Goal: Task Accomplishment & Management: Use online tool/utility

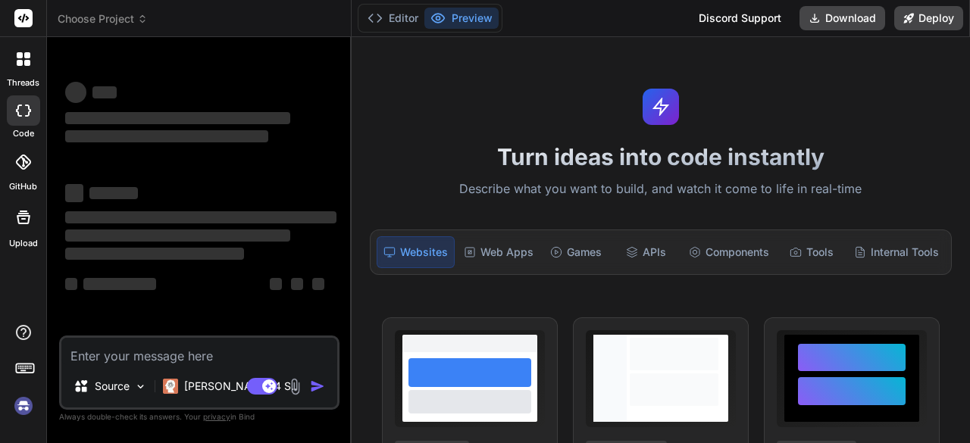
click at [428, 249] on div "Websites" at bounding box center [416, 252] width 78 height 32
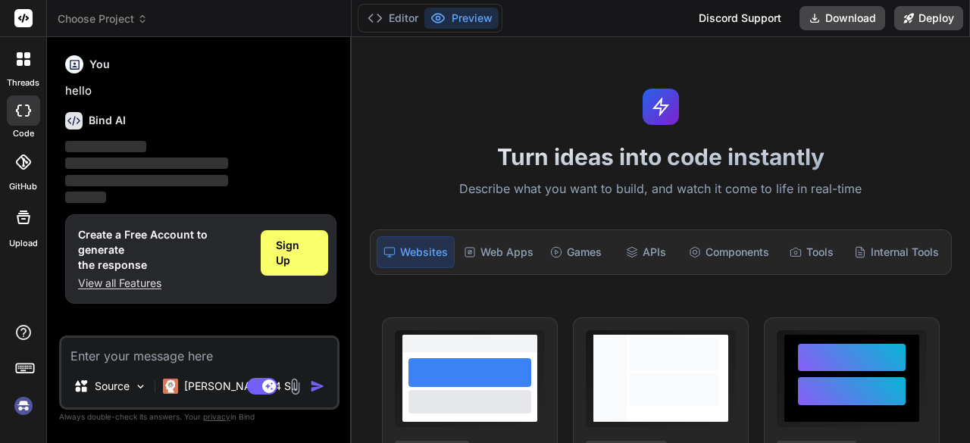
type textarea "x"
click at [161, 355] on textarea at bounding box center [199, 351] width 276 height 27
paste textarea "lor-ipsumdol sitame: --- co ad elit sedd eiusmo temp in u laboreet dolore mag a…"
type textarea "lor-ipsumdol sitame: --- co ad elit sedd eiusmo temp in u laboreet dolore mag a…"
type textarea "x"
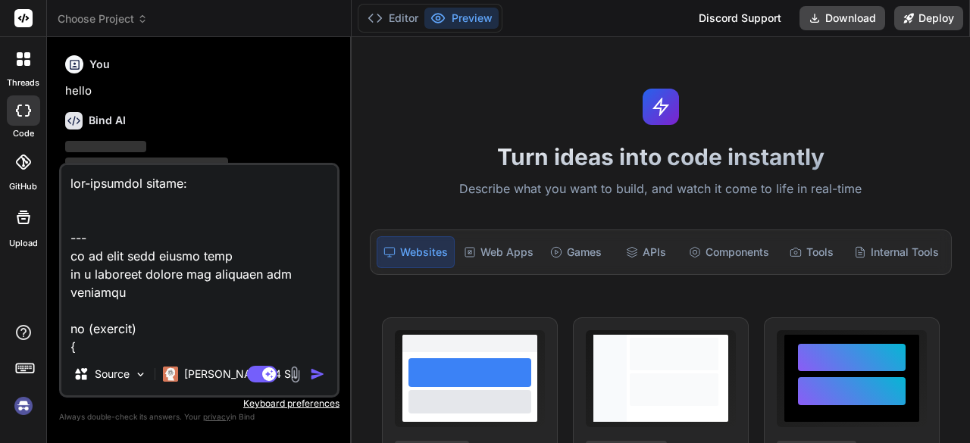
scroll to position [6256, 0]
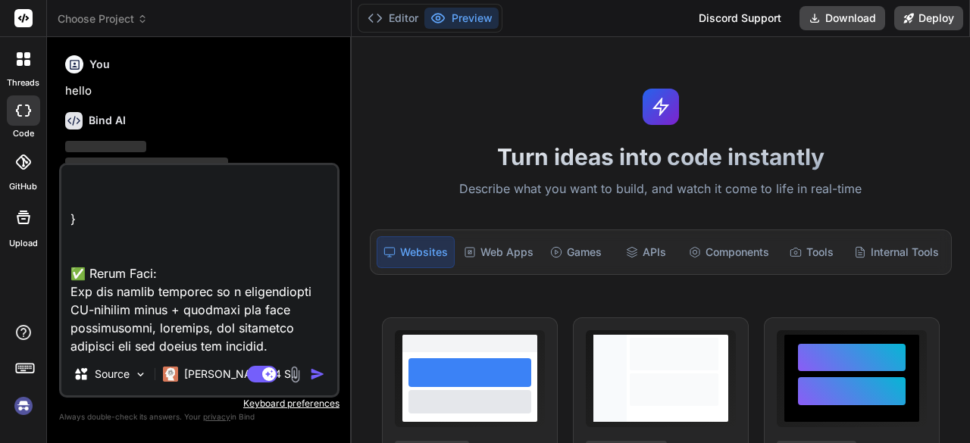
click at [282, 346] on textarea at bounding box center [199, 259] width 276 height 188
type textarea "lor-ipsumdol sitame: --- co ad elit sedd eiusmo temp in u laboreet dolore mag a…"
type textarea "x"
type textarea "lor-ipsumdol sitame: --- co ad elit sedd eiusmo temp in u laboreet dolore mag a…"
type textarea "x"
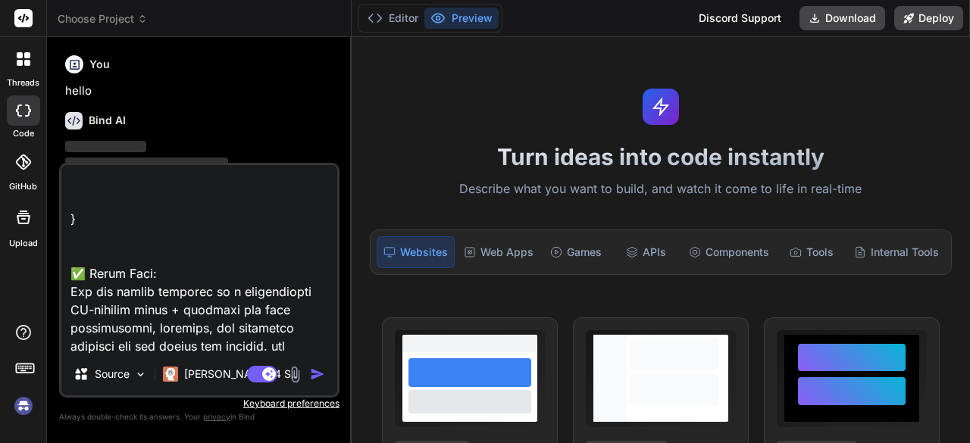
type textarea "lor-ipsumdol sitame: --- co ad elit sedd eiusmo temp in u laboreet dolore mag a…"
type textarea "x"
type textarea "lor-ipsumdol sitame: --- co ad elit sedd eiusmo temp in u laboreet dolore mag a…"
type textarea "x"
type textarea "lor-ipsumdol sitame: --- co ad elit sedd eiusmo temp in u laboreet dolore mag a…"
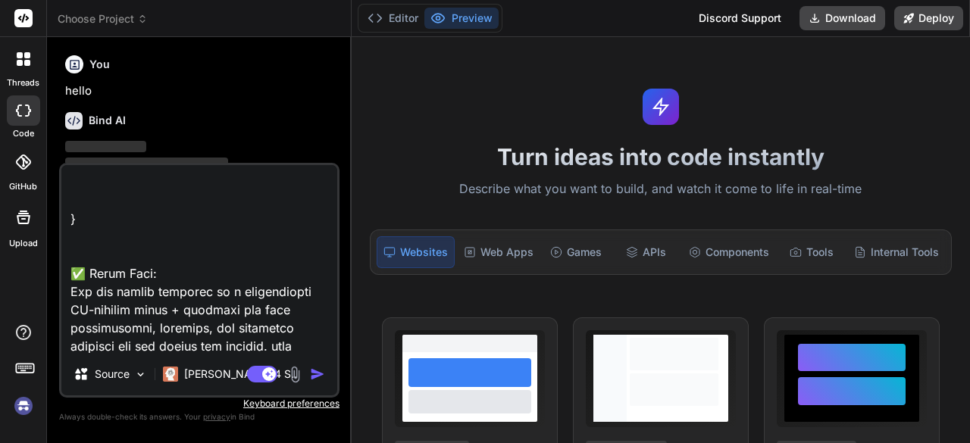
type textarea "x"
type textarea "lor-ipsumdol sitame: --- co ad elit sedd eiusmo temp in u laboreet dolore mag a…"
type textarea "x"
type textarea "lor-ipsumdol sitame: --- co ad elit sedd eiusmo temp in u laboreet dolore mag a…"
type textarea "x"
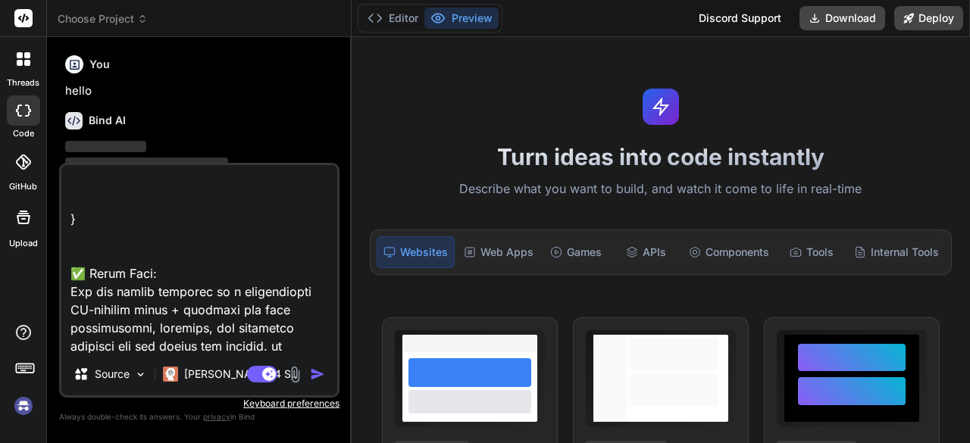
type textarea "lor-ipsumdol sitame: --- co ad elit sedd eiusmo temp in u laboreet dolore mag a…"
type textarea "x"
type textarea "lor-ipsumdol sitame: --- co ad elit sedd eiusmo temp in u laboreet dolore mag a…"
type textarea "x"
type textarea "lor-ipsumdol sitame: --- co ad elit sedd eiusmo temp in u laboreet dolore mag a…"
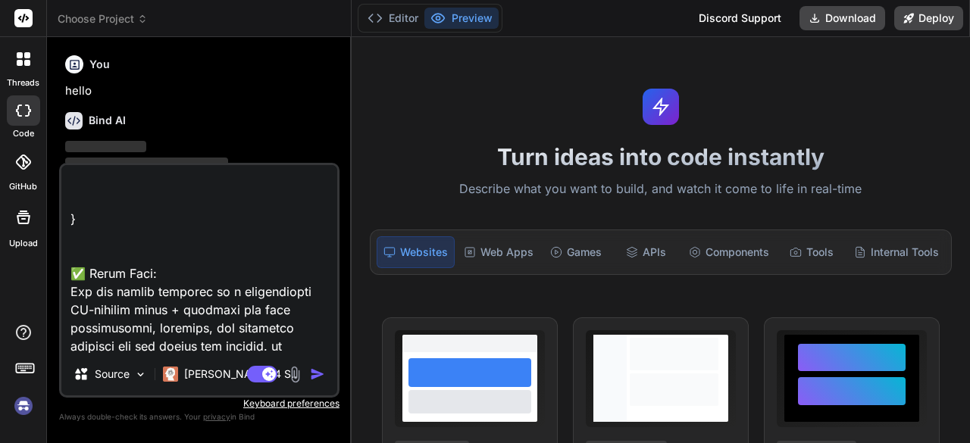
type textarea "x"
type textarea "lor-ipsumdol sitame: --- co ad elit sedd eiusmo temp in u laboreet dolore mag a…"
type textarea "x"
type textarea "lor-ipsumdol sitame: --- co ad elit sedd eiusmo temp in u laboreet dolore mag a…"
type textarea "x"
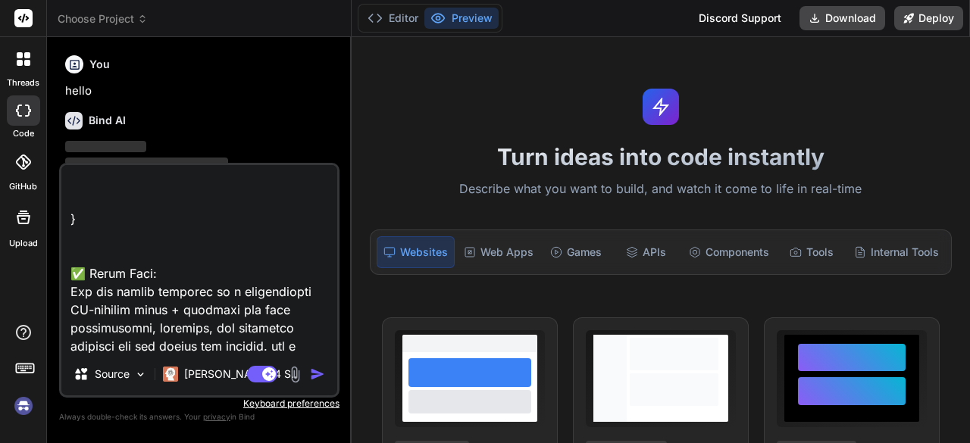
type textarea "lor-ipsumdol sitame: --- co ad elit sedd eiusmo temp in u laboreet dolore mag a…"
type textarea "x"
type textarea "lor-ipsumdol sitame: --- co ad elit sedd eiusmo temp in u laboreet dolore mag a…"
type textarea "x"
type textarea "lor-ipsumdol sitame: --- co ad elit sedd eiusmo temp in u laboreet dolore mag a…"
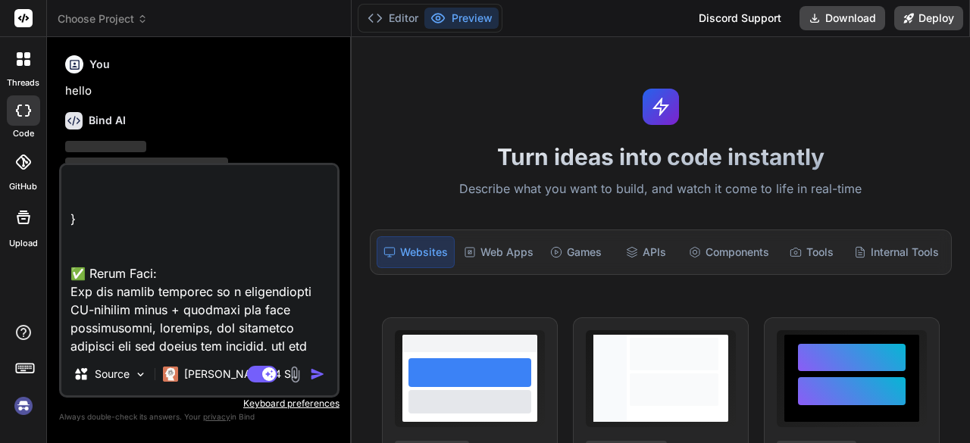
type textarea "x"
type textarea "lor-ipsumdol sitame: --- co ad elit sedd eiusmo temp in u laboreet dolore mag a…"
type textarea "x"
type textarea "lor-ipsumdol sitame: --- co ad elit sedd eiusmo temp in u laboreet dolore mag a…"
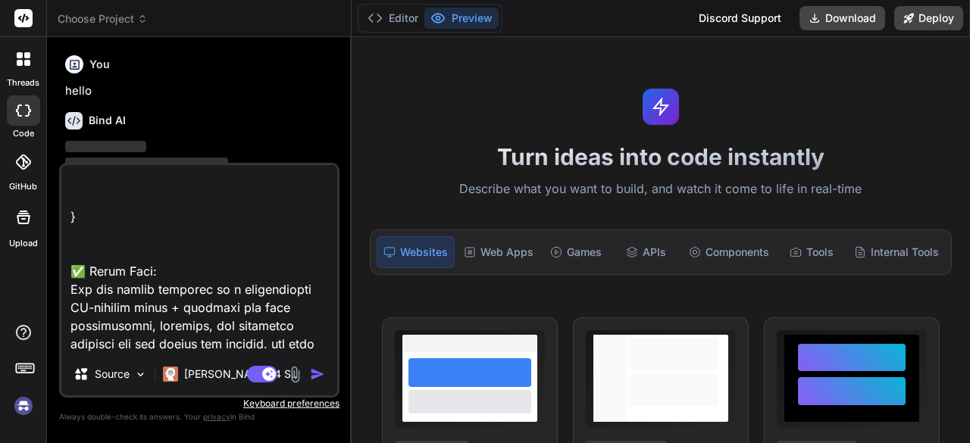
type textarea "x"
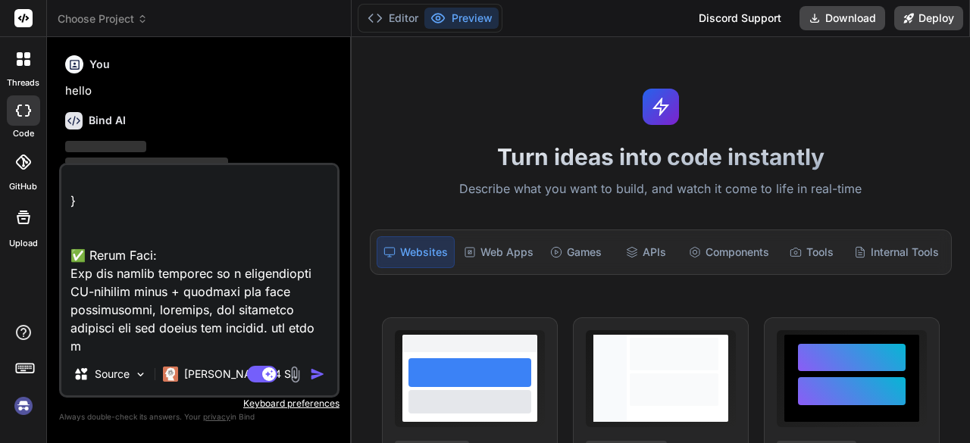
type textarea "lor-ipsumdol sitame: --- co ad elit sedd eiusmo temp in u laboreet dolore mag a…"
type textarea "x"
type textarea "lor-ipsumdol sitame: --- co ad elit sedd eiusmo temp in u laboreet dolore mag a…"
type textarea "x"
type textarea "lor-ipsumdol sitame: --- co ad elit sedd eiusmo temp in u laboreet dolore mag a…"
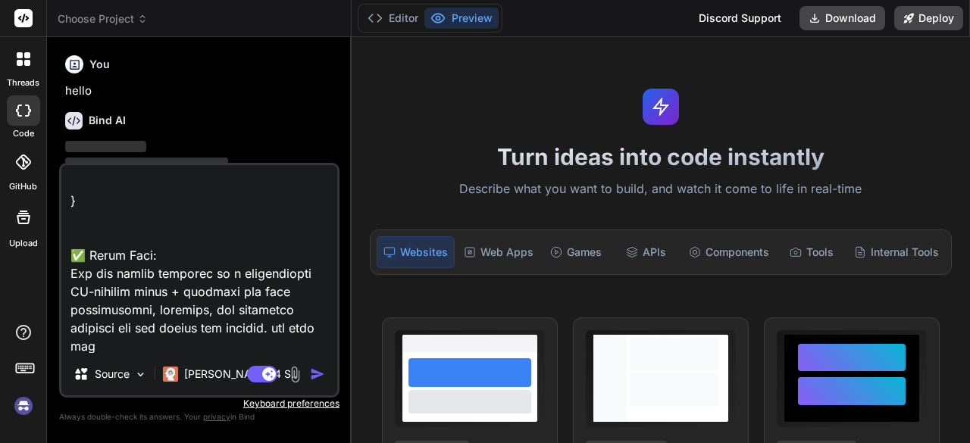
type textarea "x"
type textarea "lor-ipsumdol sitame: --- co ad elit sedd eiusmo temp in u laboreet dolore mag a…"
type textarea "x"
type textarea "lor-ipsumdol sitame: --- co ad elit sedd eiusmo temp in u laboreet dolore mag a…"
type textarea "x"
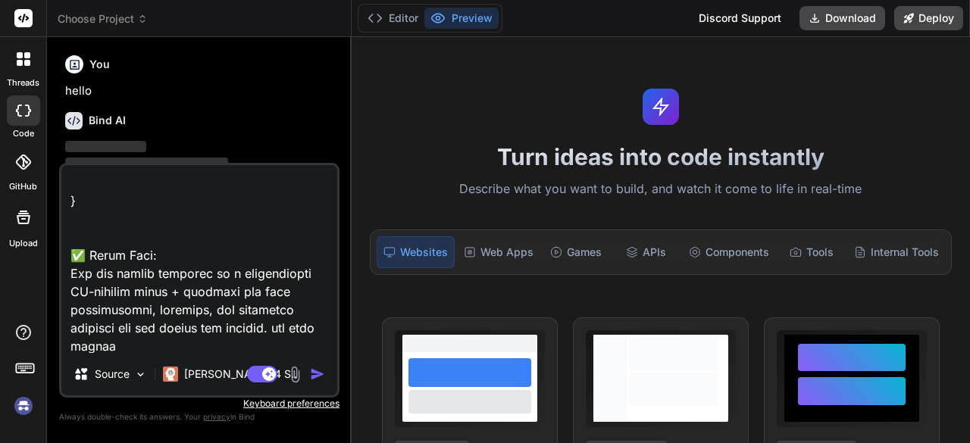
type textarea "lor-ipsumdol sitame: --- co ad elit sedd eiusmo temp in u laboreet dolore mag a…"
type textarea "x"
type textarea "lor-ipsumdol sitame: --- co ad elit sedd eiusmo temp in u laboreet dolore mag a…"
type textarea "x"
type textarea "lor-ipsumdol sitame: --- co ad elit sedd eiusmo temp in u laboreet dolore mag a…"
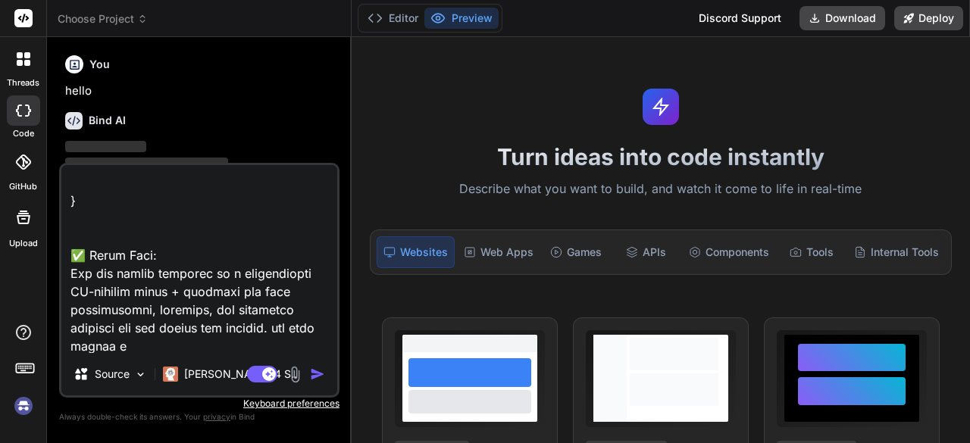
type textarea "x"
type textarea "lor-ipsumdol sitame: --- co ad elit sedd eiusmo temp in u laboreet dolore mag a…"
type textarea "x"
type textarea "lor-ipsumdol sitame: --- co ad elit sedd eiusmo temp in u laboreet dolore mag a…"
type textarea "x"
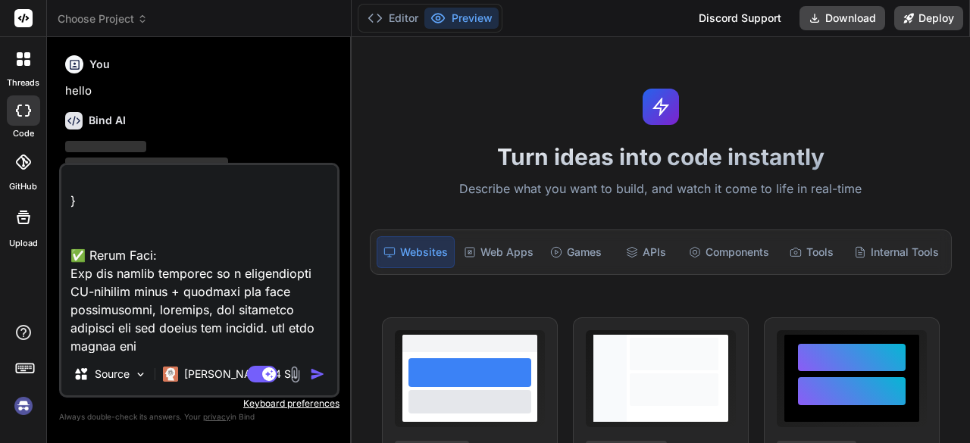
type textarea "lor-ipsumdol sitame: --- co ad elit sedd eiusmo temp in u laboreet dolore mag a…"
type textarea "x"
type textarea "lor-ipsumdol sitame: --- co ad elit sedd eiusmo temp in u laboreet dolore mag a…"
type textarea "x"
type textarea "lor-ipsumdol sitame: --- co ad elit sedd eiusmo temp in u laboreet dolore mag a…"
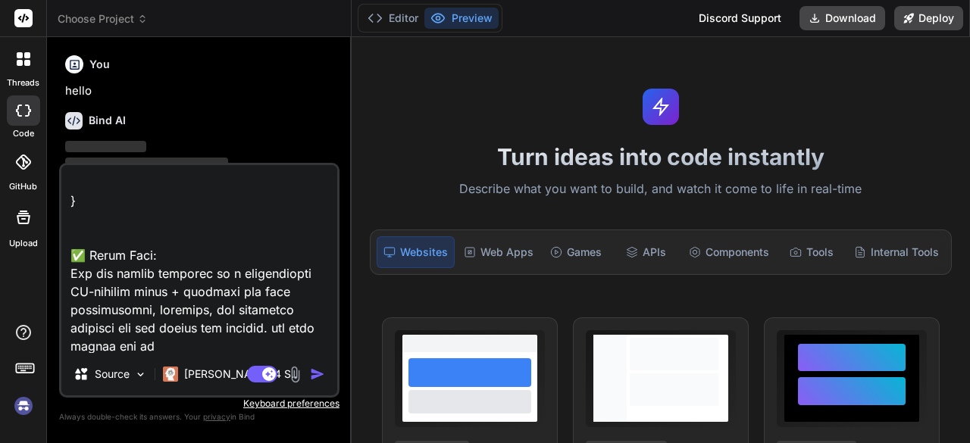
type textarea "x"
type textarea "lor-ipsumdol sitame: --- co ad elit sedd eiusmo temp in u laboreet dolore mag a…"
type textarea "x"
type textarea "lor-ipsumdol sitame: --- co ad elit sedd eiusmo temp in u laboreet dolore mag a…"
type textarea "x"
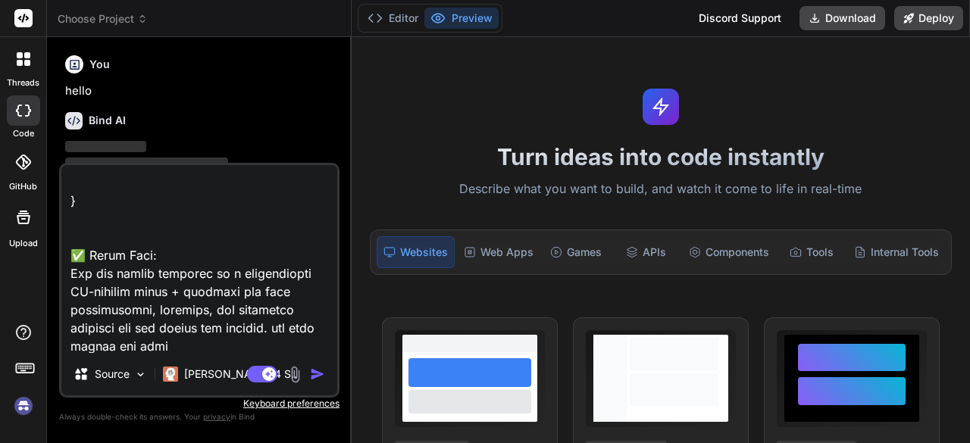
type textarea "lor-ipsumdol sitame: --- co ad elit sedd eiusmo temp in u laboreet dolore mag a…"
type textarea "x"
type textarea "lor-ipsumdol sitame: --- co ad elit sedd eiusmo temp in u laboreet dolore mag a…"
type textarea "x"
type textarea "lor-ipsumdol sitame: --- co ad elit sedd eiusmo temp in u laboreet dolore mag a…"
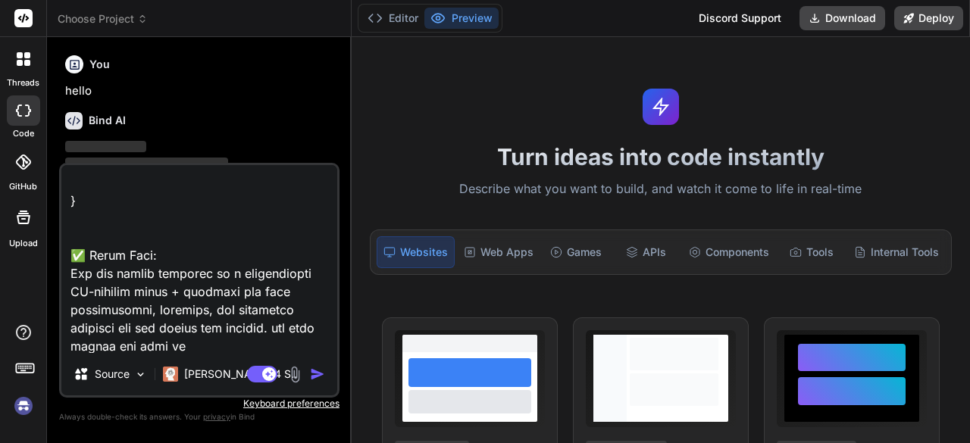
type textarea "x"
type textarea "lor-ipsumdol sitame: --- co ad elit sedd eiusmo temp in u laboreet dolore mag a…"
type textarea "x"
type textarea "lor-ipsumdol sitame: --- co ad elit sedd eiusmo temp in u laboreet dolore mag a…"
type textarea "x"
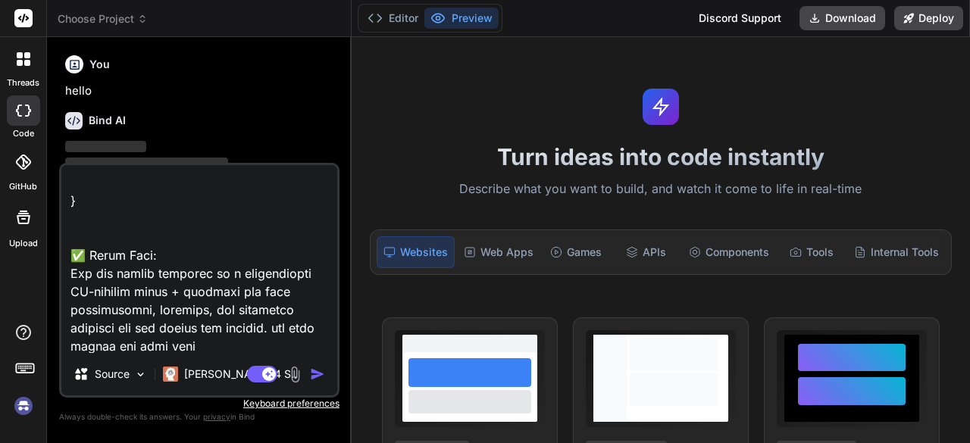
type textarea "lor-ipsumdol sitame: --- co ad elit sedd eiusmo temp in u laboreet dolore mag a…"
type textarea "x"
type textarea "lor-ipsumdol sitame: --- co ad elit sedd eiusmo temp in u laboreet dolore mag a…"
type textarea "x"
type textarea "lor-ipsumdol sitame: --- co ad elit sedd eiusmo temp in u laboreet dolore mag a…"
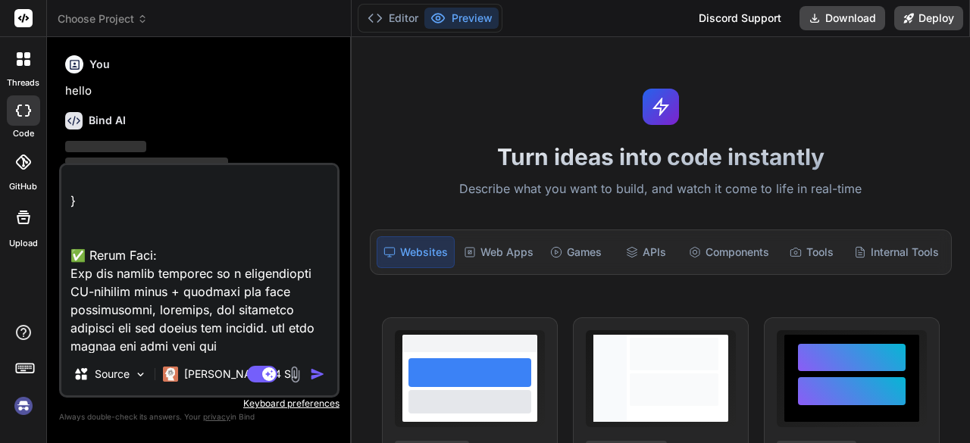
type textarea "x"
type textarea "lor-ipsumdol sitame: --- co ad elit sedd eiusmo temp in u laboreet dolore mag a…"
type textarea "x"
type textarea "lor-ipsumdol sitame: --- co ad elit sedd eiusmo temp in u laboreet dolore mag a…"
type textarea "x"
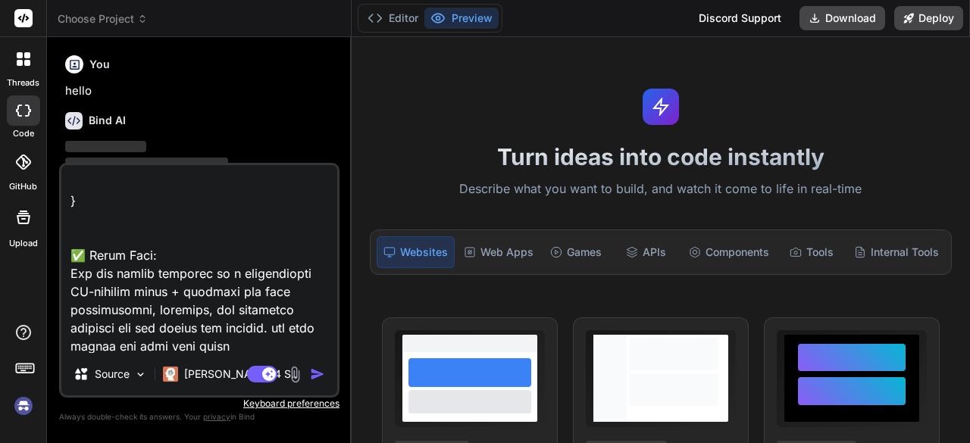
type textarea "lor-ipsumdol sitame: --- co ad elit sedd eiusmo temp in u laboreet dolore mag a…"
type textarea "x"
type textarea "lor-ipsumdol sitame: --- co ad elit sedd eiusmo temp in u laboreet dolore mag a…"
type textarea "x"
type textarea "lor-ipsumdol sitame: --- co ad elit sedd eiusmo temp in u laboreet dolore mag a…"
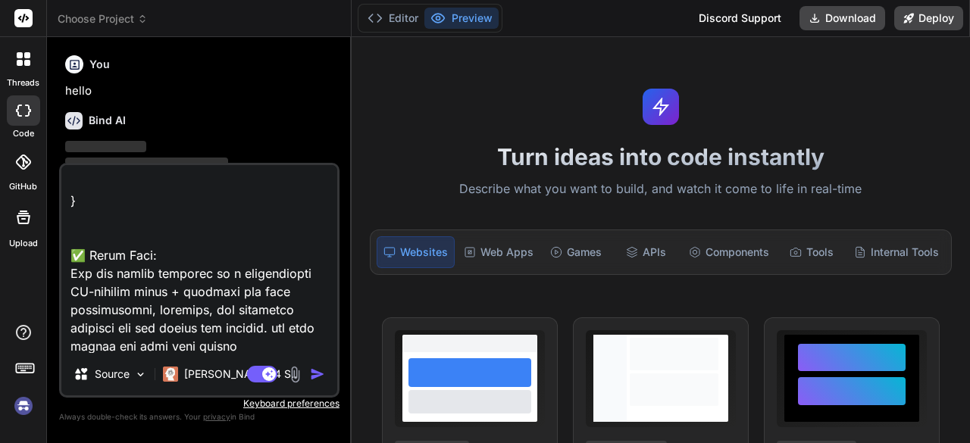
type textarea "x"
type textarea "lor-ipsumdol sitame: --- co ad elit sedd eiusmo temp in u laboreet dolore mag a…"
type textarea "x"
type textarea "lor-ipsumdol sitame: --- co ad elit sedd eiusmo temp in u laboreet dolore mag a…"
type textarea "x"
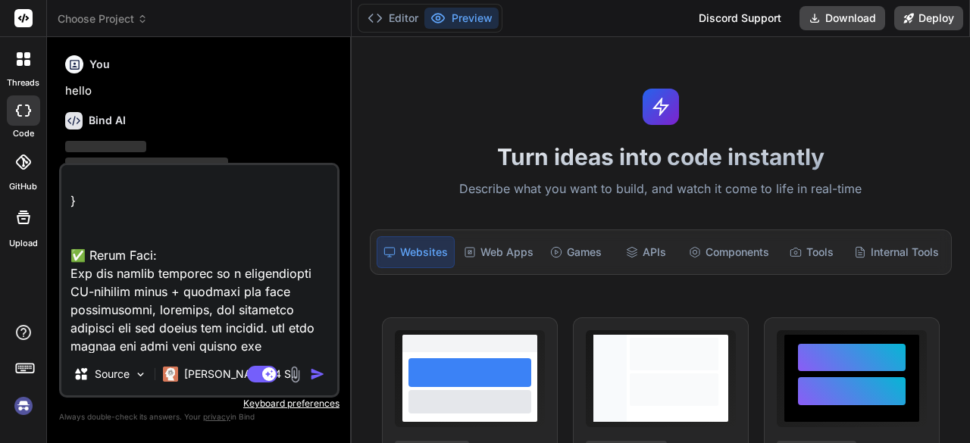
type textarea "lor-ipsumdol sitame: --- co ad elit sedd eiusmo temp in u laboreet dolore mag a…"
type textarea "x"
type textarea "lor-ipsumdol sitame: --- co ad elit sedd eiusmo temp in u laboreet dolore mag a…"
type textarea "x"
type textarea "lor-ipsumdol sitame: --- co ad elit sedd eiusmo temp in u laboreet dolore mag a…"
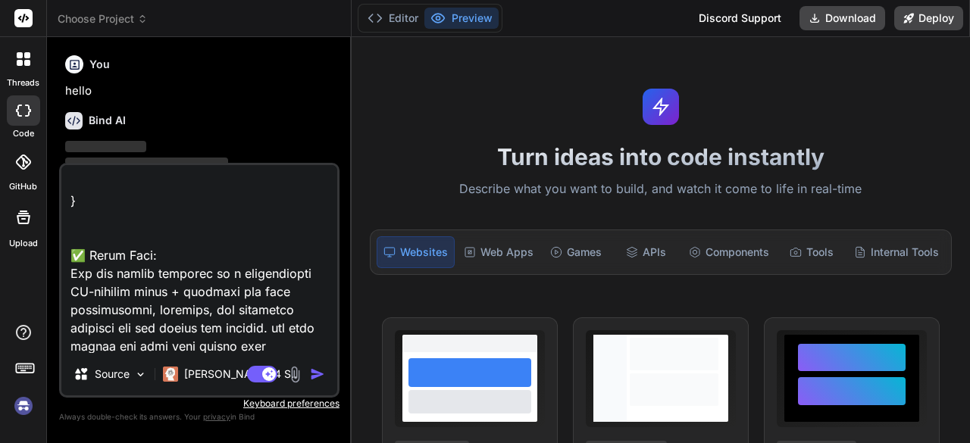
type textarea "x"
type textarea "lor-ipsumdol sitame: --- co ad elit sedd eiusmo temp in u laboreet dolore mag a…"
type textarea "x"
type textarea "lor-ipsumdol sitame: --- co ad elit sedd eiusmo temp in u laboreet dolore mag a…"
type textarea "x"
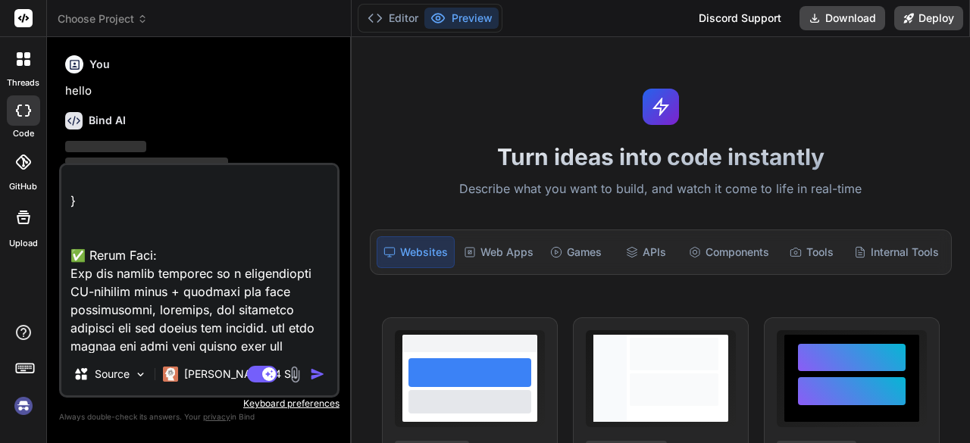
type textarea "lor-ipsumdol sitame: --- co ad elit sedd eiusmo temp in u laboreet dolore mag a…"
type textarea "x"
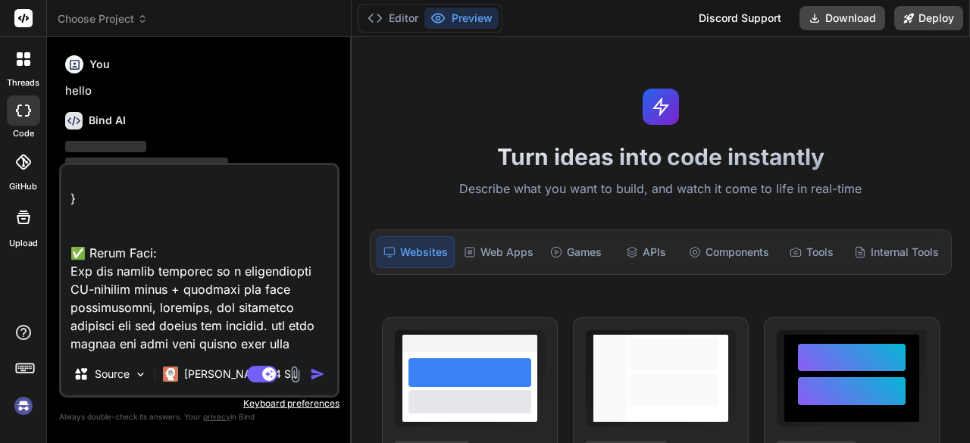
type textarea "lor-ipsumdol sitame: --- co ad elit sedd eiusmo temp in u laboreet dolore mag a…"
type textarea "x"
type textarea "lor-ipsumdol sitame: --- co ad elit sedd eiusmo temp in u laboreet dolore mag a…"
type textarea "x"
type textarea "lor-ipsumdol sitame: --- co ad elit sedd eiusmo temp in u laboreet dolore mag a…"
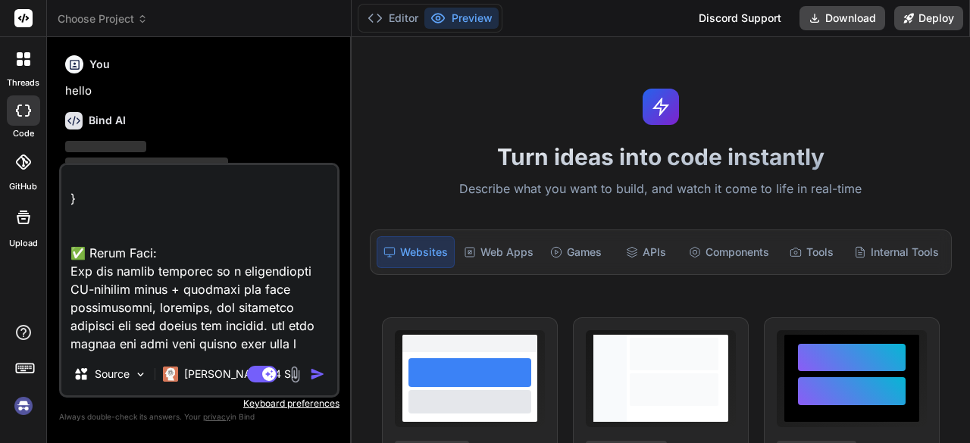
type textarea "x"
type textarea "lor-ipsumdol sitame: --- co ad elit sedd eiusmo temp in u laboreet dolore mag a…"
type textarea "x"
type textarea "lor-ipsumdol sitame: --- co ad elit sedd eiusmo temp in u laboreet dolore mag a…"
type textarea "x"
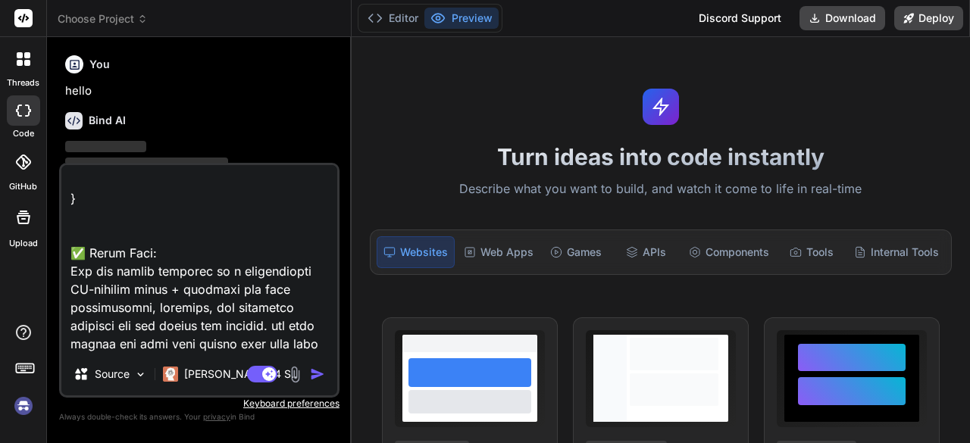
type textarea "lor-ipsumdol sitame: --- co ad elit sedd eiusmo temp in u laboreet dolore mag a…"
type textarea "x"
type textarea "lor-ipsumdol sitame: --- co ad elit sedd eiusmo temp in u laboreet dolore mag a…"
type textarea "x"
type textarea "lor-ipsumdol sitame: --- co ad elit sedd eiusmo temp in u laboreet dolore mag a…"
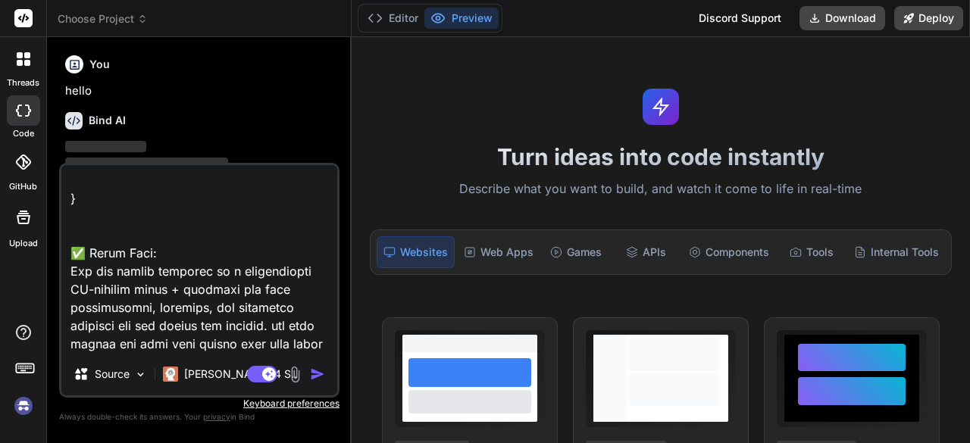
type textarea "x"
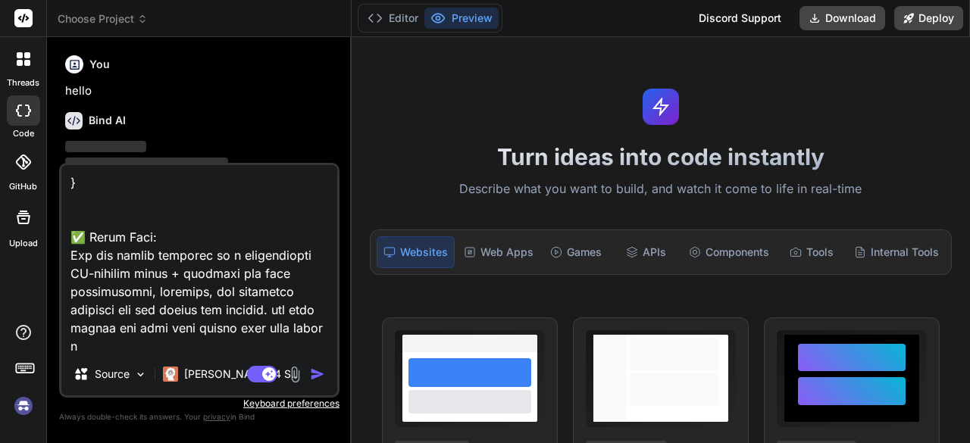
type textarea "lor-ipsumdol sitame: --- co ad elit sedd eiusmo temp in u laboreet dolore mag a…"
type textarea "x"
type textarea "lor-ipsumdol sitame: --- co ad elit sedd eiusmo temp in u laboreet dolore mag a…"
type textarea "x"
type textarea "lor-ipsumdol sitame: --- co ad elit sedd eiusmo temp in u laboreet dolore mag a…"
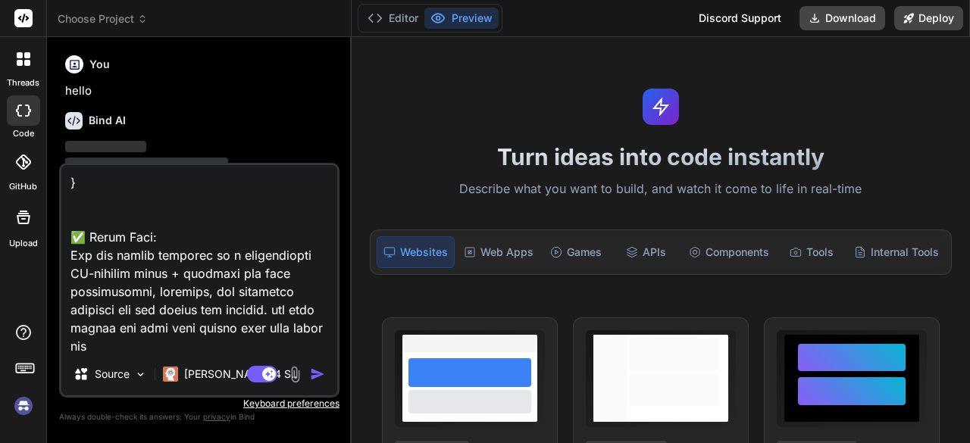
type textarea "x"
type textarea "lor-ipsumdol sitame: --- co ad elit sedd eiusmo temp in u laboreet dolore mag a…"
type textarea "x"
type textarea "lor-ipsumdol sitame: --- co ad elit sedd eiusmo temp in u laboreet dolore mag a…"
type textarea "x"
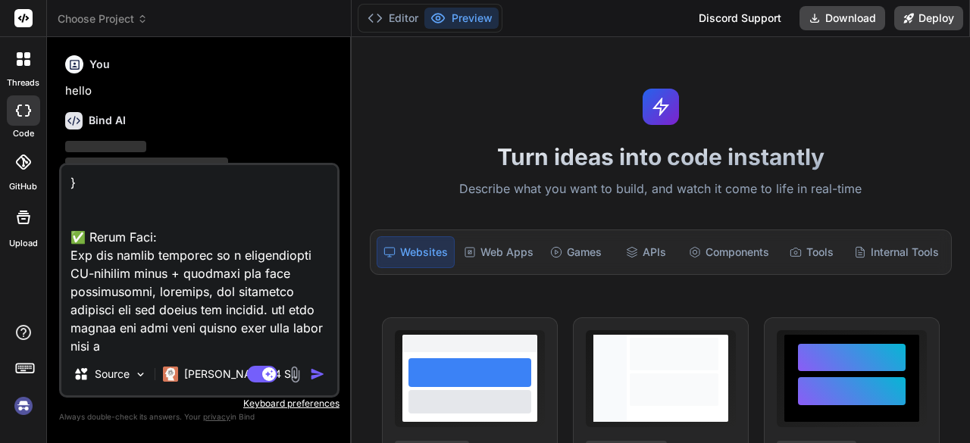
type textarea "lor-ipsumdol sitame: --- co ad elit sedd eiusmo temp in u laboreet dolore mag a…"
type textarea "x"
type textarea "lor-ipsumdol sitame: --- co ad elit sedd eiusmo temp in u laboreet dolore mag a…"
type textarea "x"
type textarea "lor-ipsumdol sitame: --- co ad elit sedd eiusmo temp in u laboreet dolore mag a…"
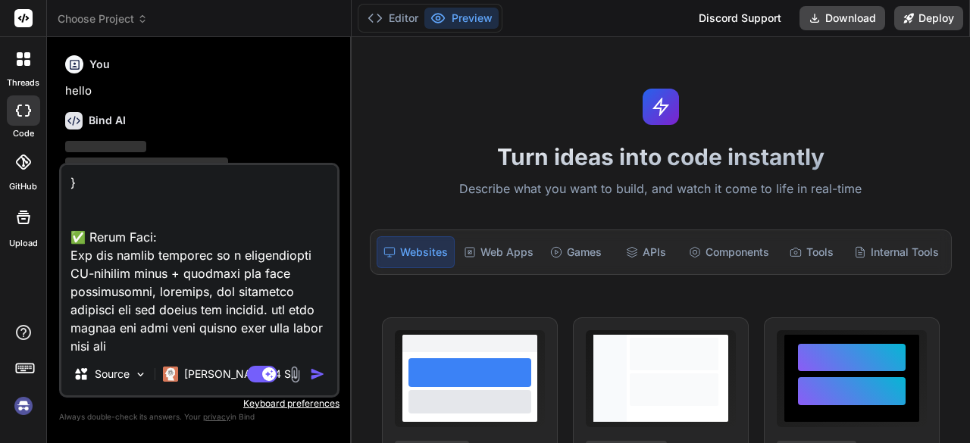
type textarea "x"
type textarea "lor-ipsumdol sitame: --- co ad elit sedd eiusmo temp in u laboreet dolore mag a…"
type textarea "x"
type textarea "lor-ipsumdol sitame: --- co ad elit sedd eiusmo temp in u laboreet dolore mag a…"
type textarea "x"
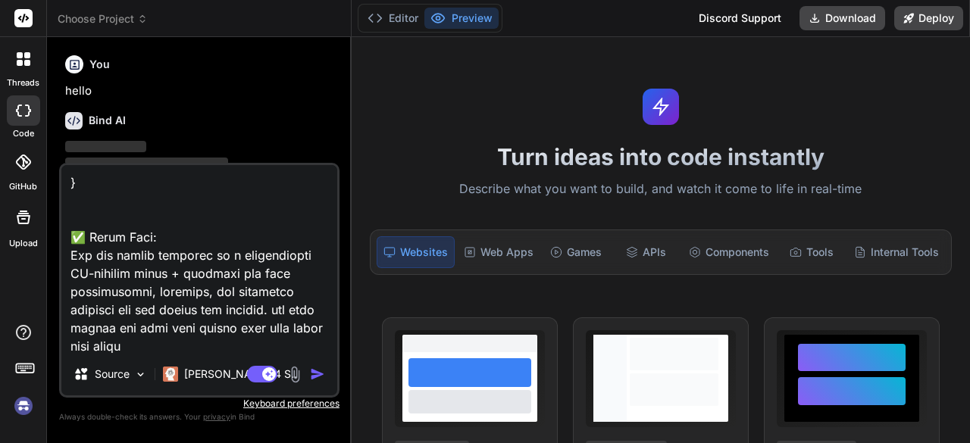
type textarea "lor-ipsumdol sitame: --- co ad elit sedd eiusmo temp in u laboreet dolore mag a…"
type textarea "x"
type textarea "lor-ipsumdol sitame: --- co ad elit sedd eiusmo temp in u laboreet dolore mag a…"
type textarea "x"
type textarea "lor-ipsumdol sitame: --- co ad elit sedd eiusmo temp in u laboreet dolore mag a…"
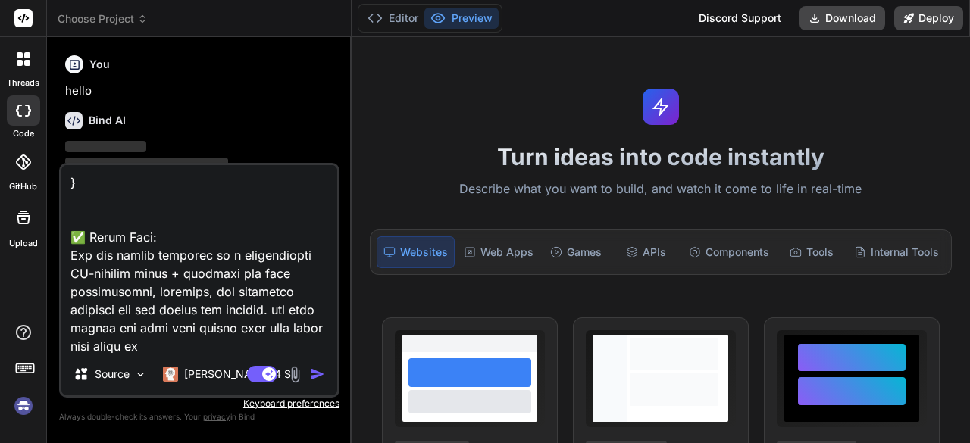
type textarea "x"
type textarea "lor-ipsumdol sitame: --- co ad elit sedd eiusmo temp in u laboreet dolore mag a…"
type textarea "x"
type textarea "lor-ipsumdol sitame: --- co ad elit sedd eiusmo temp in u laboreet dolore mag a…"
type textarea "x"
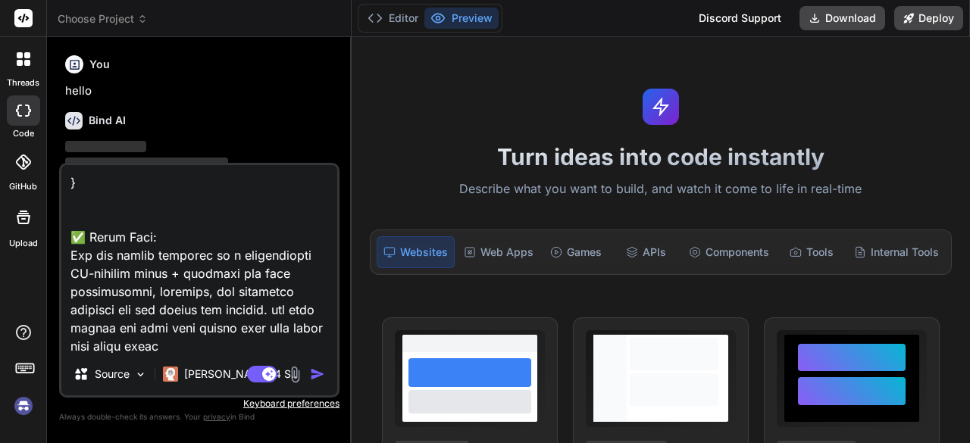
type textarea "lor-ipsumdol sitame: --- co ad elit sedd eiusmo temp in u laboreet dolore mag a…"
type textarea "x"
type textarea "lor-ipsumdol sitame: --- co ad elit sedd eiusmo temp in u laboreet dolore mag a…"
type textarea "x"
type textarea "lor-ipsumdol sitame: --- co ad elit sedd eiusmo temp in u laboreet dolore mag a…"
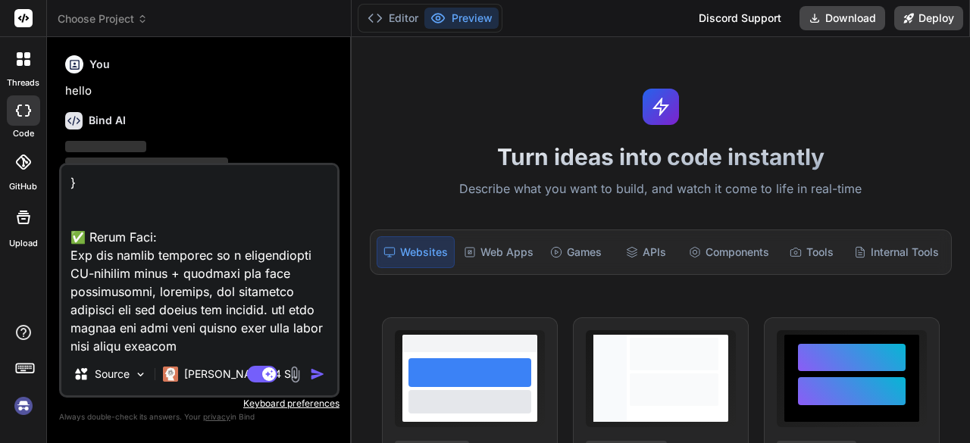
type textarea "x"
type textarea "lor-ipsumdol sitame: --- co ad elit sedd eiusmo temp in u laboreet dolore mag a…"
type textarea "x"
type textarea "lor-ipsumdol sitame: --- co ad elit sedd eiusmo temp in u laboreet dolore mag a…"
type textarea "x"
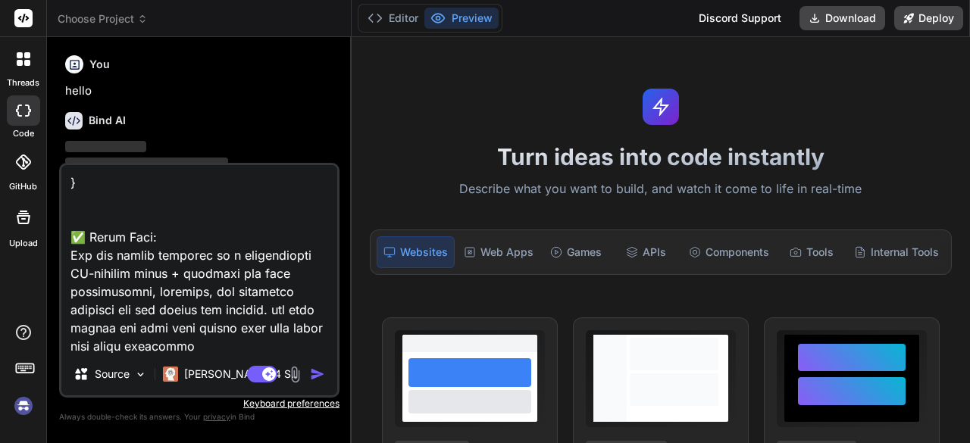
type textarea "lor-ipsumdol sitame: --- co ad elit sedd eiusmo temp in u laboreet dolore mag a…"
type textarea "x"
type textarea "lor-ipsumdol sitame: --- co ad elit sedd eiusmo temp in u laboreet dolore mag a…"
type textarea "x"
type textarea "lor-ipsumdol sitame: --- co ad elit sedd eiusmo temp in u laboreet dolore mag a…"
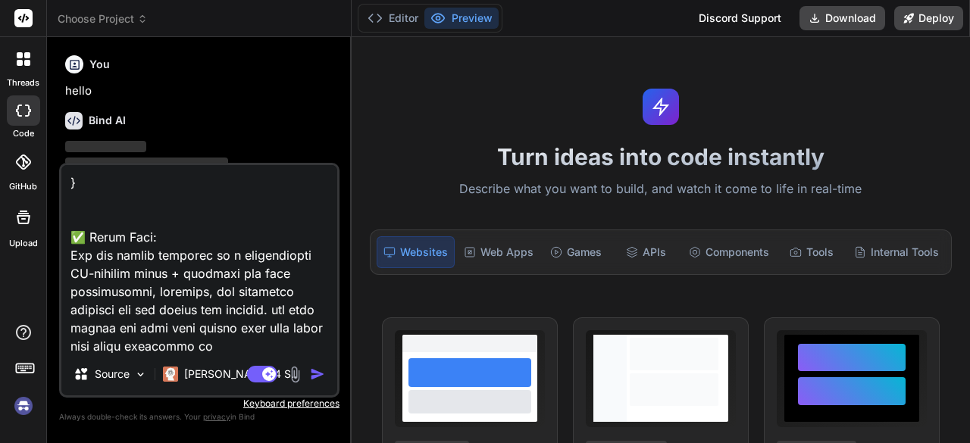
type textarea "x"
type textarea "lor-ipsumdol sitame: --- co ad elit sedd eiusmo temp in u laboreet dolore mag a…"
type textarea "x"
type textarea "lor-ipsumdol sitame: --- co ad elit sedd eiusmo temp in u laboreet dolore mag a…"
type textarea "x"
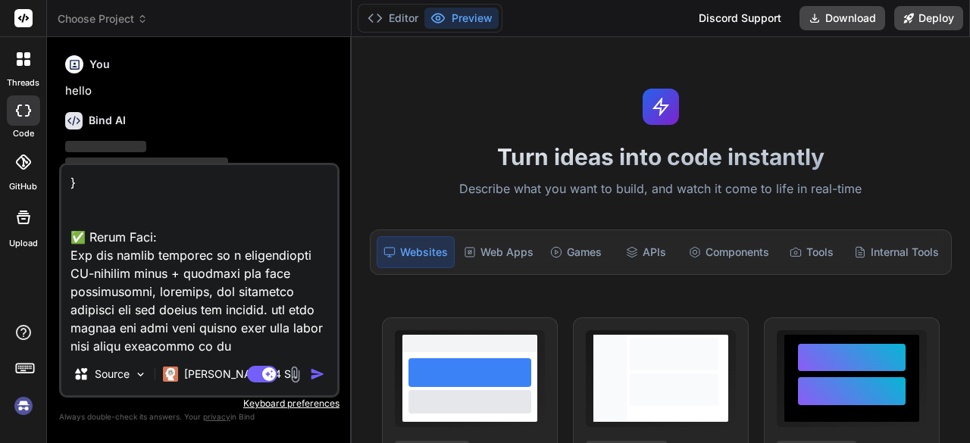
type textarea "lor-ipsumdol sitame: --- co ad elit sedd eiusmo temp in u laboreet dolore mag a…"
type textarea "x"
type textarea "lor-ipsumdol sitame: --- co ad elit sedd eiusmo temp in u laboreet dolore mag a…"
type textarea "x"
type textarea "lor-ipsumdol sitame: --- co ad elit sedd eiusmo temp in u laboreet dolore mag a…"
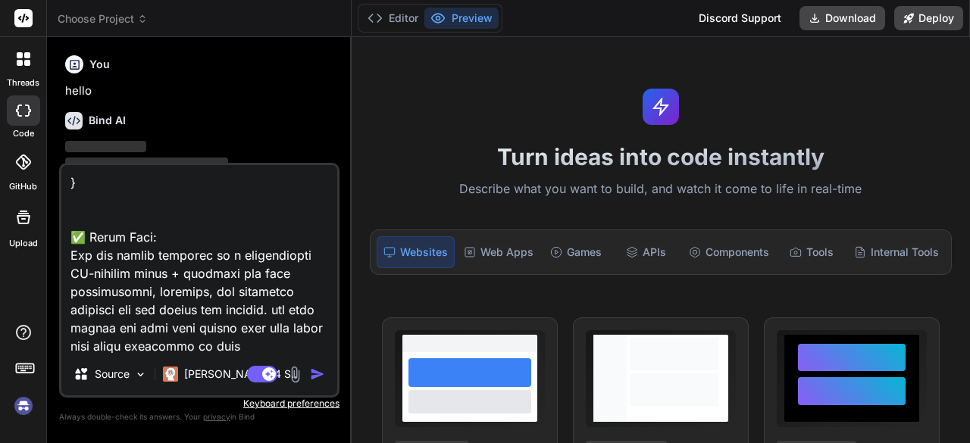
type textarea "x"
type textarea "lor-ipsumdol sitame: --- co ad elit sedd eiusmo temp in u laboreet dolore mag a…"
type textarea "x"
type textarea "lor-ipsumdol sitame: --- co ad elit sedd eiusmo temp in u laboreet dolore mag a…"
type textarea "x"
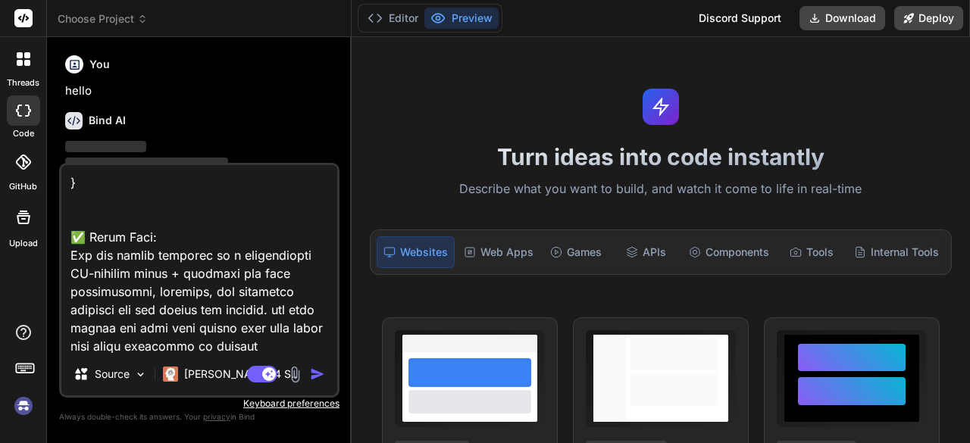
type textarea "lor-ipsumdol sitame: --- co ad elit sedd eiusmo temp in u laboreet dolore mag a…"
type textarea "x"
type textarea "lor-ipsumdol sitame: --- co ad elit sedd eiusmo temp in u laboreet dolore mag a…"
type textarea "x"
type textarea "lor-ipsumdol sitame: --- co ad elit sedd eiusmo temp in u laboreet dolore mag a…"
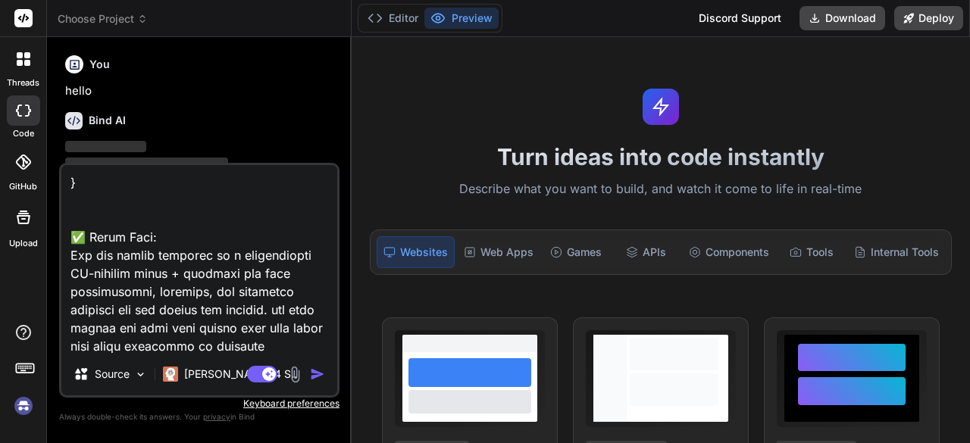
type textarea "x"
type textarea "lor-ipsumdol sitame: --- co ad elit sedd eiusmo temp in u laboreet dolore mag a…"
type textarea "x"
type textarea "lor-ipsumdol sitame: --- co ad elit sedd eiusmo temp in u laboreet dolore mag a…"
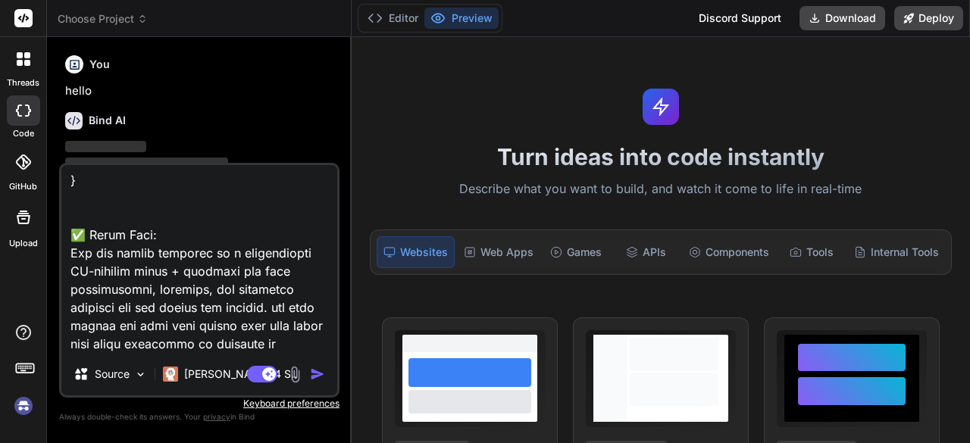
type textarea "x"
type textarea "lor-ipsumdol sitame: --- co ad elit sedd eiusmo temp in u laboreet dolore mag a…"
type textarea "x"
type textarea "lor-ipsumdol sitame: --- co ad elit sedd eiusmo temp in u laboreet dolore mag a…"
type textarea "x"
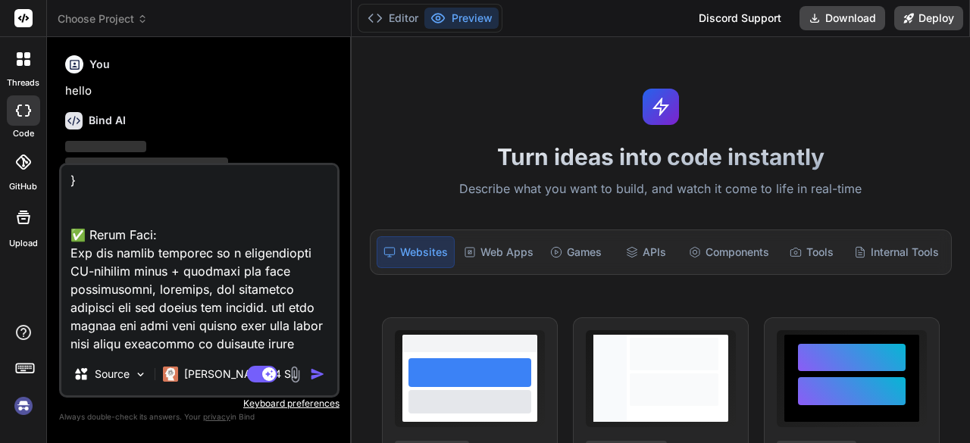
type textarea "lor-ipsumdol sitame: --- co ad elit sedd eiusmo temp in u laboreet dolore mag a…"
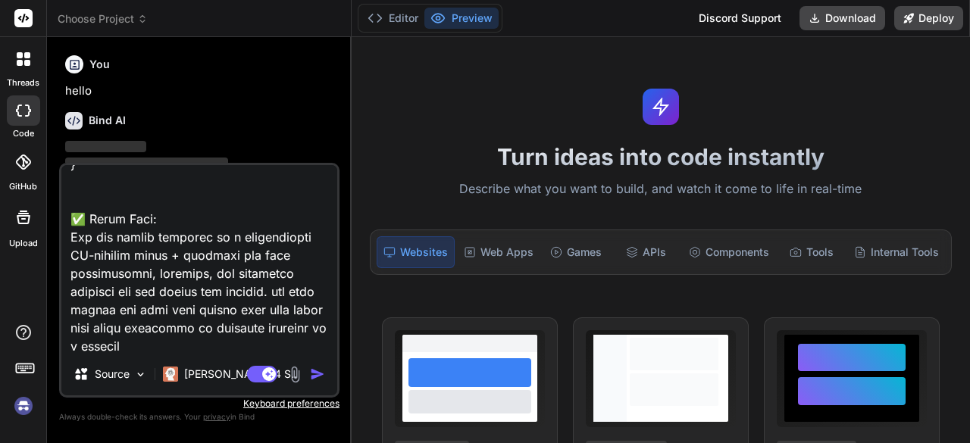
click at [315, 368] on img "button" at bounding box center [317, 374] width 15 height 15
click at [317, 372] on img "button" at bounding box center [317, 374] width 15 height 15
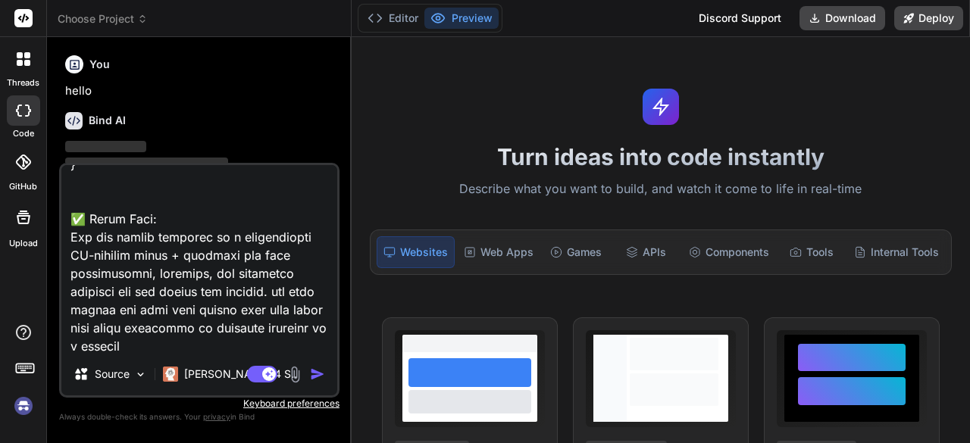
click at [317, 372] on img "button" at bounding box center [317, 374] width 15 height 15
click at [313, 372] on img "button" at bounding box center [317, 374] width 15 height 15
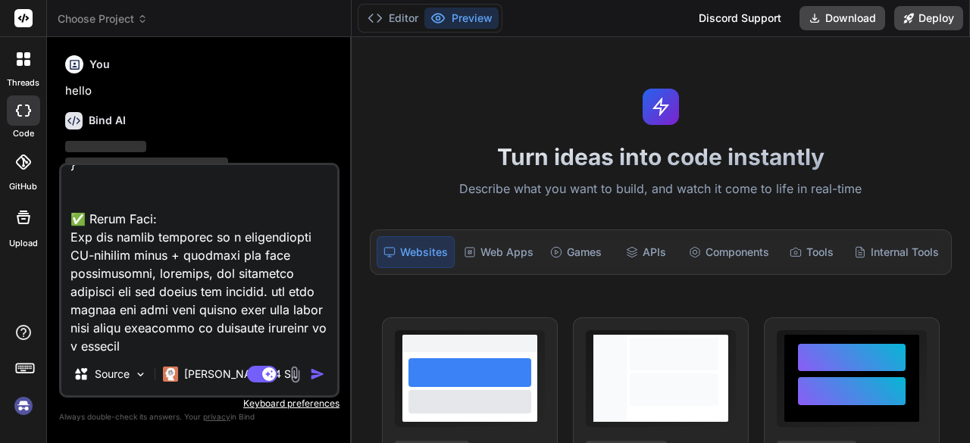
click at [313, 372] on img "button" at bounding box center [317, 374] width 15 height 15
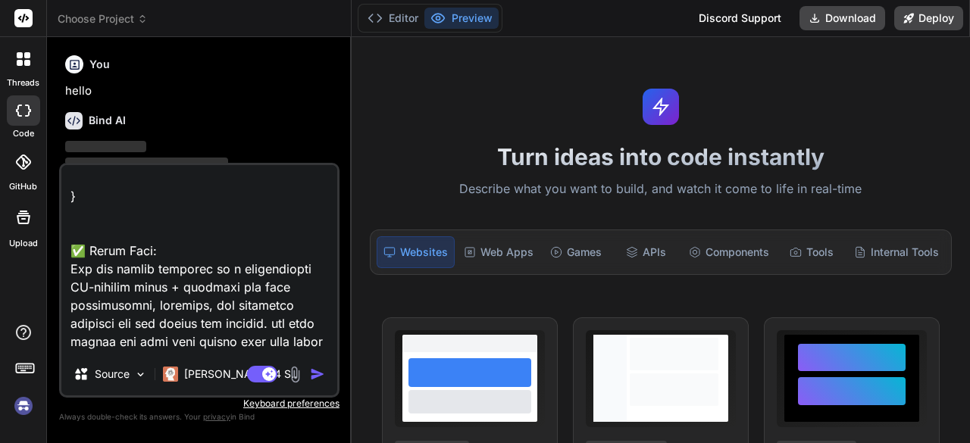
scroll to position [6312, 0]
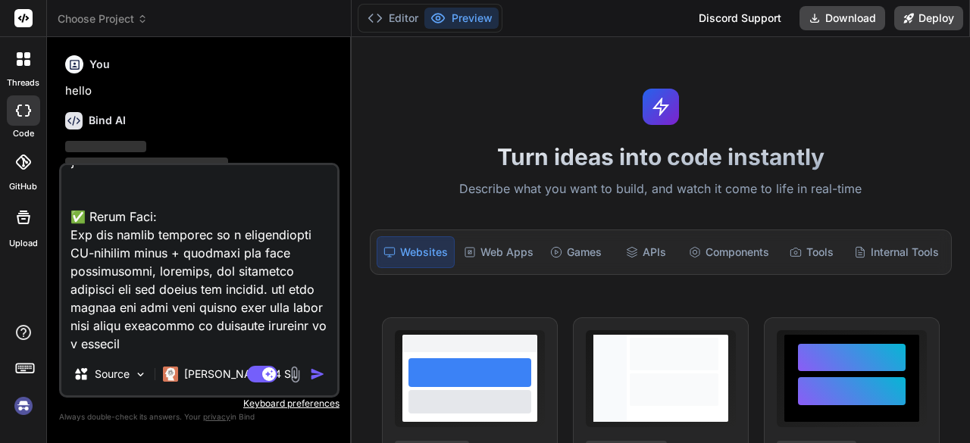
click at [318, 377] on img "button" at bounding box center [317, 374] width 15 height 15
click at [314, 376] on img "button" at bounding box center [317, 374] width 15 height 15
click at [314, 375] on img "button" at bounding box center [317, 374] width 15 height 15
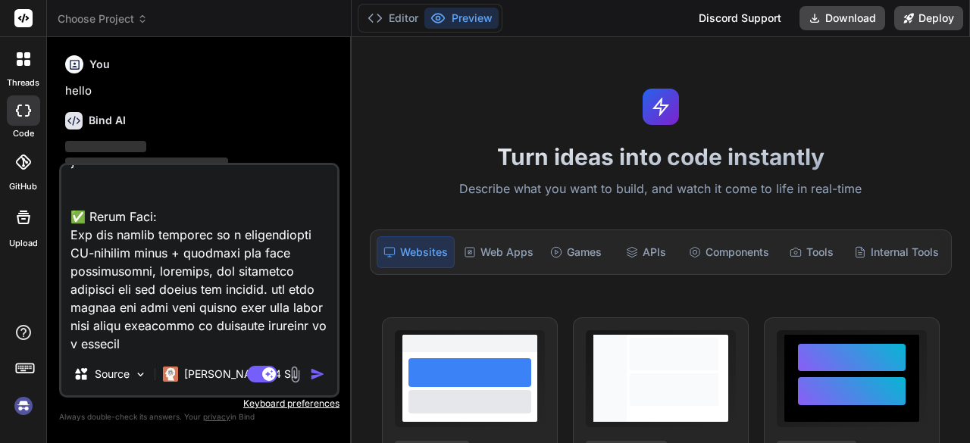
click at [314, 375] on img "button" at bounding box center [317, 374] width 15 height 15
click at [314, 377] on img "button" at bounding box center [317, 374] width 15 height 15
click at [314, 372] on img "button" at bounding box center [317, 374] width 15 height 15
click at [312, 375] on img "button" at bounding box center [317, 374] width 15 height 15
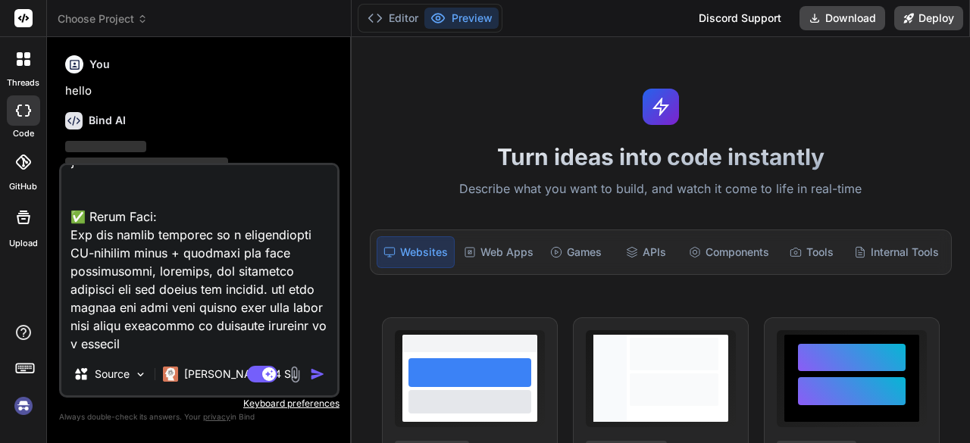
click at [314, 374] on img "button" at bounding box center [317, 374] width 15 height 15
click at [314, 371] on img "button" at bounding box center [317, 374] width 15 height 15
click at [208, 348] on textarea at bounding box center [199, 259] width 276 height 188
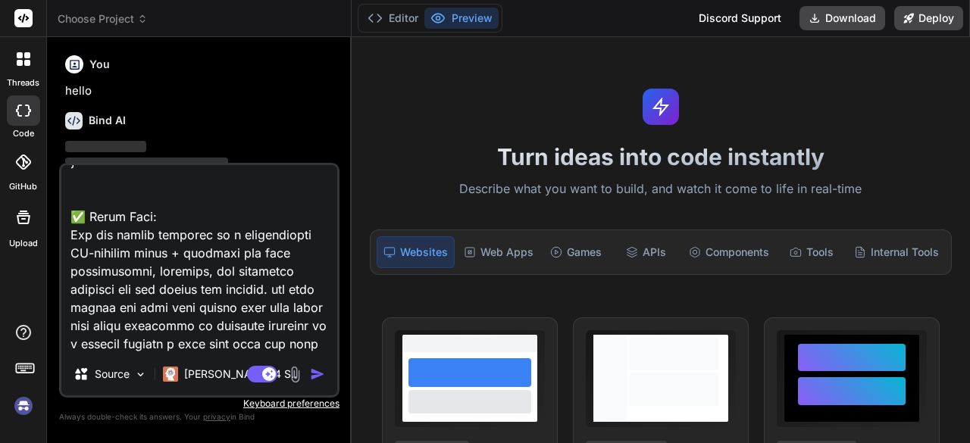
click at [317, 374] on img "button" at bounding box center [317, 374] width 15 height 15
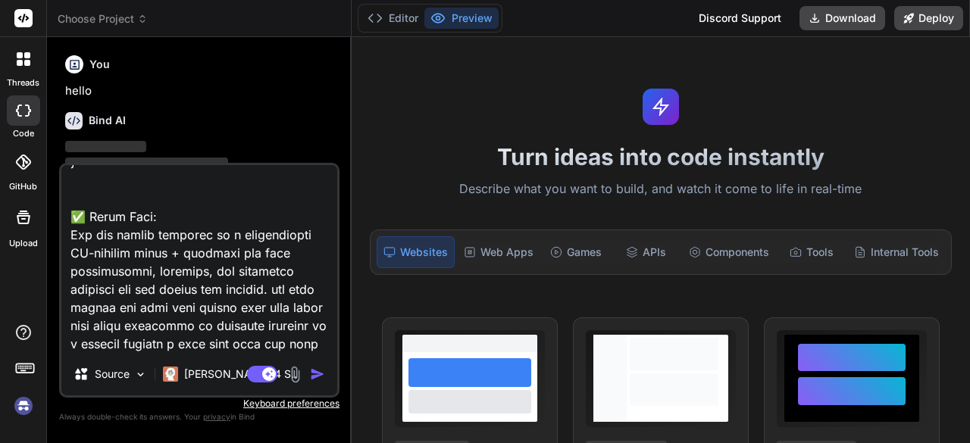
click at [317, 374] on img "button" at bounding box center [317, 374] width 15 height 15
drag, startPoint x: 317, startPoint y: 374, endPoint x: 309, endPoint y: 385, distance: 14.1
click at [309, 385] on div "Source Claude 4 S.. Agent Mode. When this toggle is activated, AI automatically…" at bounding box center [199, 280] width 280 height 235
click at [318, 374] on img "button" at bounding box center [317, 374] width 15 height 15
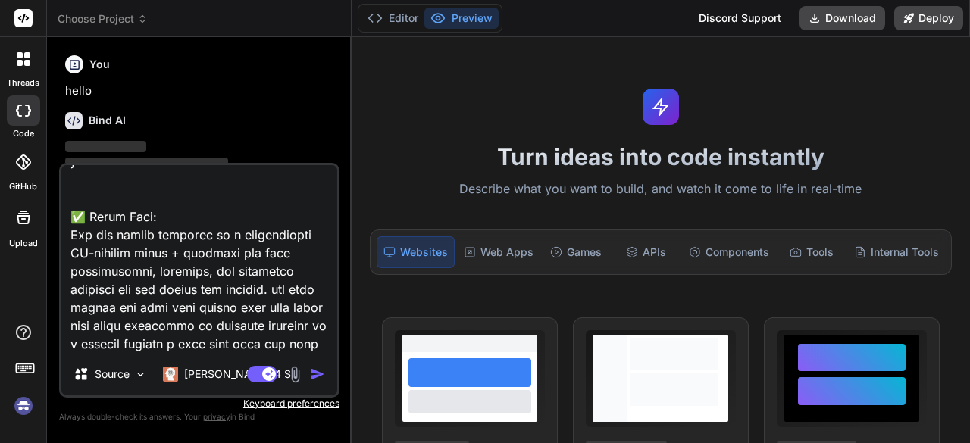
click at [318, 374] on img "button" at bounding box center [317, 374] width 15 height 15
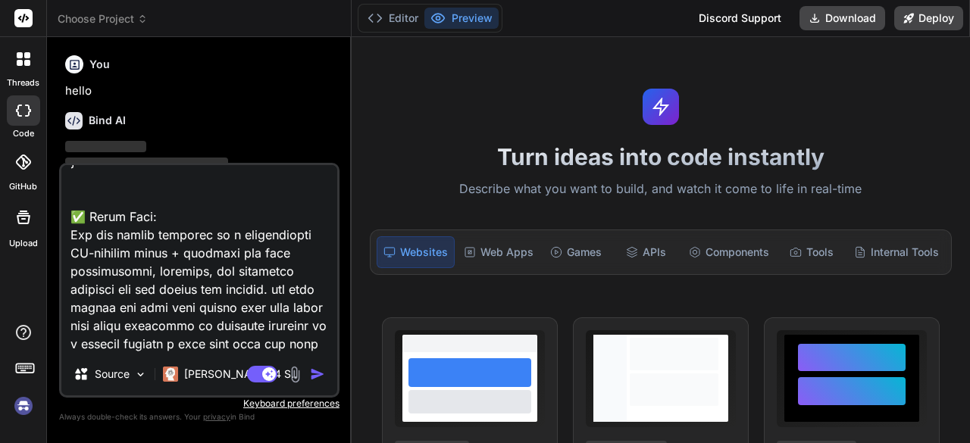
click at [323, 382] on img "button" at bounding box center [317, 374] width 15 height 15
click at [317, 372] on img "button" at bounding box center [317, 374] width 15 height 15
click at [316, 371] on img "button" at bounding box center [317, 374] width 15 height 15
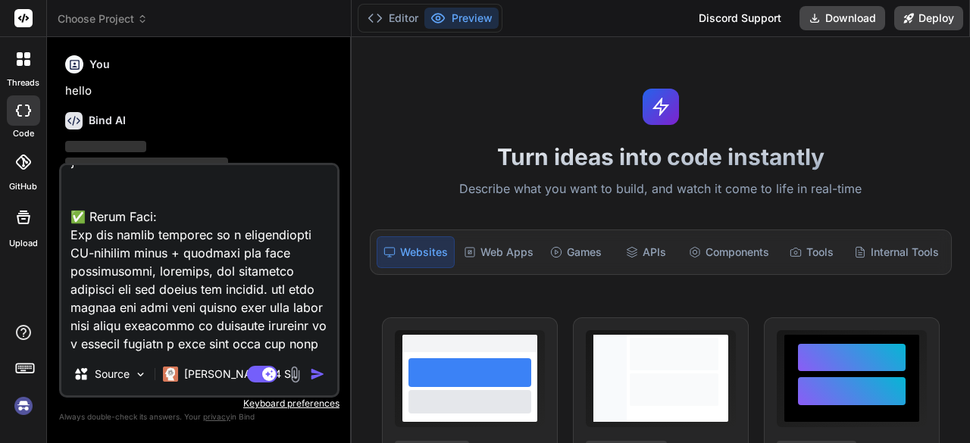
click at [317, 371] on img "button" at bounding box center [317, 374] width 15 height 15
click at [317, 372] on img "button" at bounding box center [317, 374] width 15 height 15
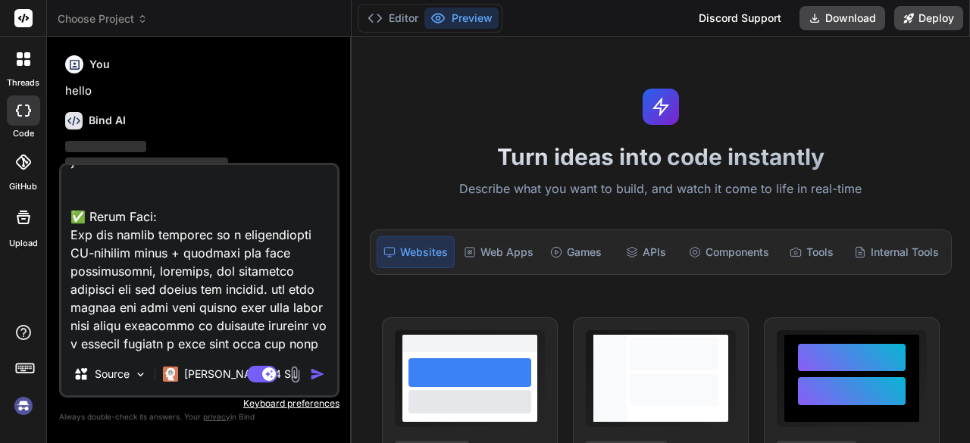
click at [317, 372] on img "button" at bounding box center [317, 374] width 15 height 15
click at [315, 375] on img "button" at bounding box center [317, 374] width 15 height 15
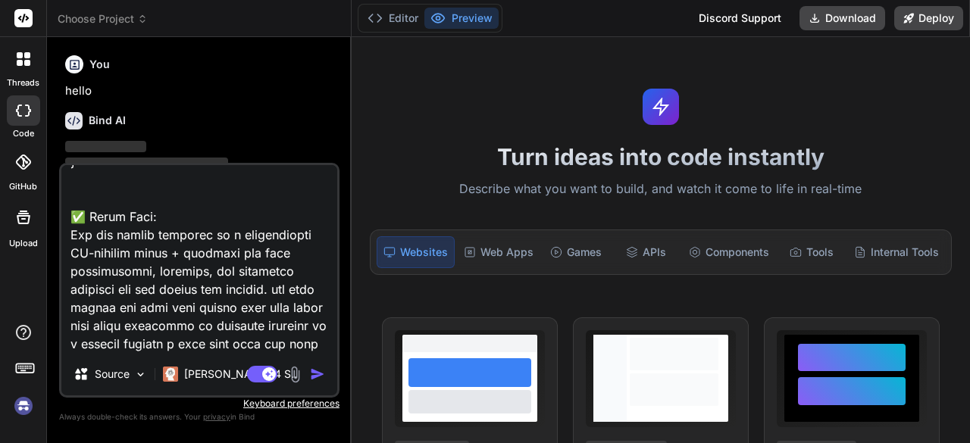
click at [315, 375] on img "button" at bounding box center [317, 374] width 15 height 15
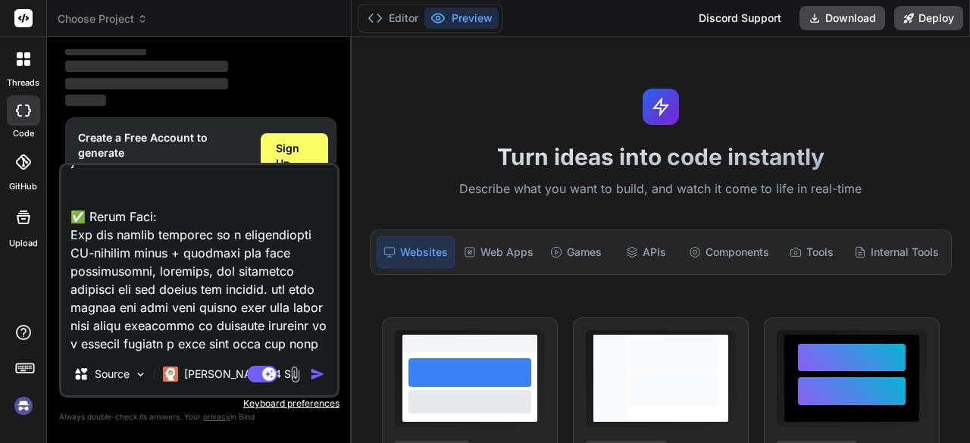
scroll to position [146, 0]
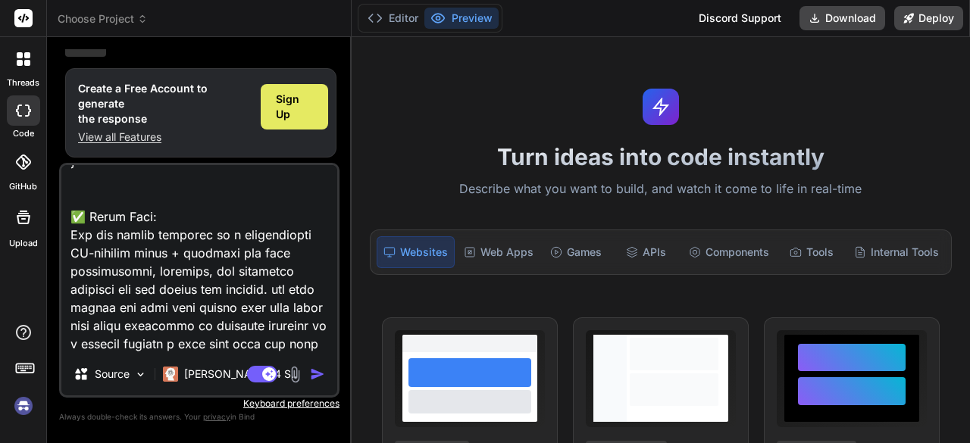
click at [307, 105] on span "Sign Up" at bounding box center [294, 107] width 37 height 30
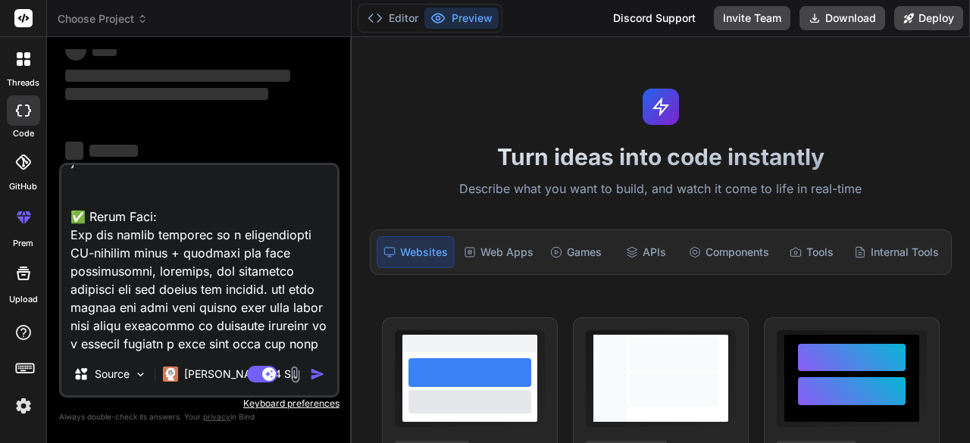
scroll to position [0, 0]
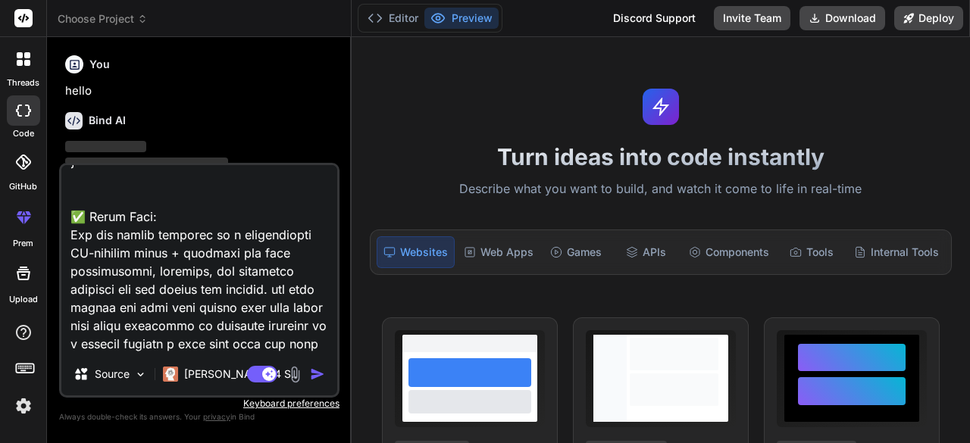
click at [310, 370] on img "button" at bounding box center [317, 374] width 15 height 15
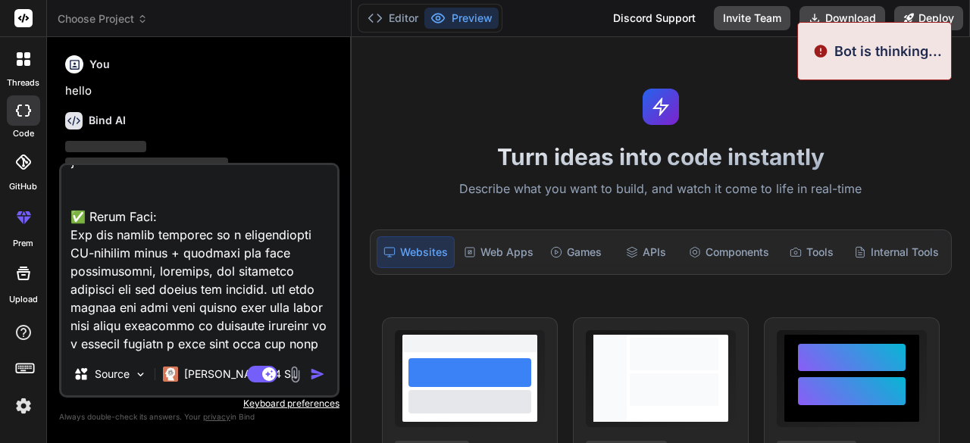
click at [314, 370] on img "button" at bounding box center [317, 374] width 15 height 15
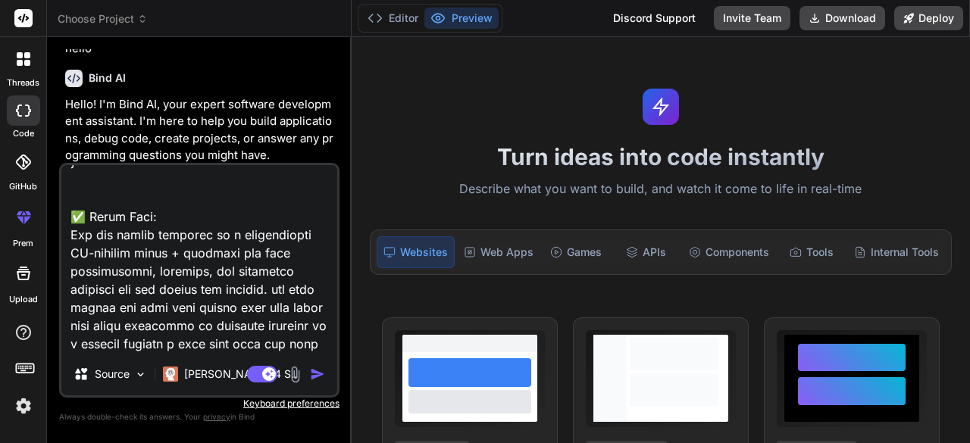
scroll to position [248, 0]
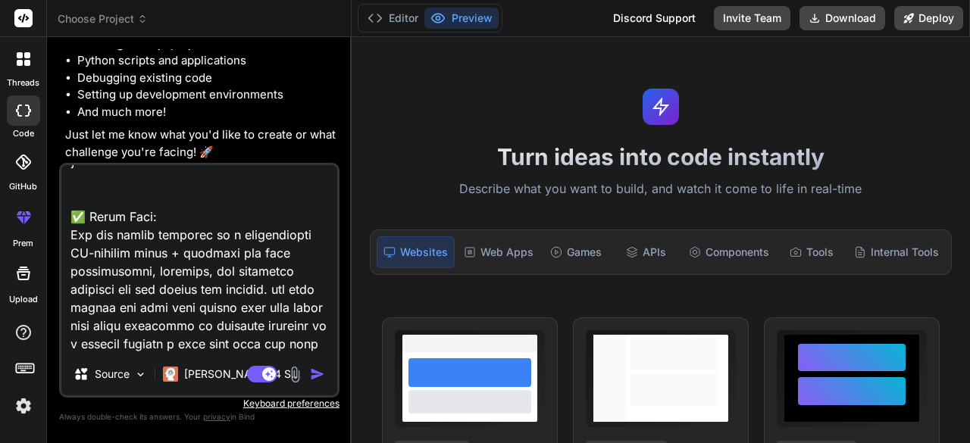
click at [317, 374] on img "button" at bounding box center [317, 374] width 15 height 15
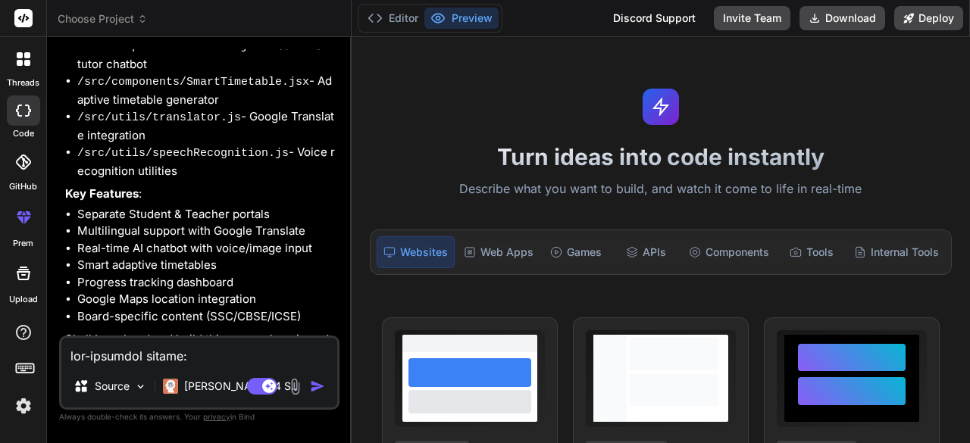
scroll to position [3040, 0]
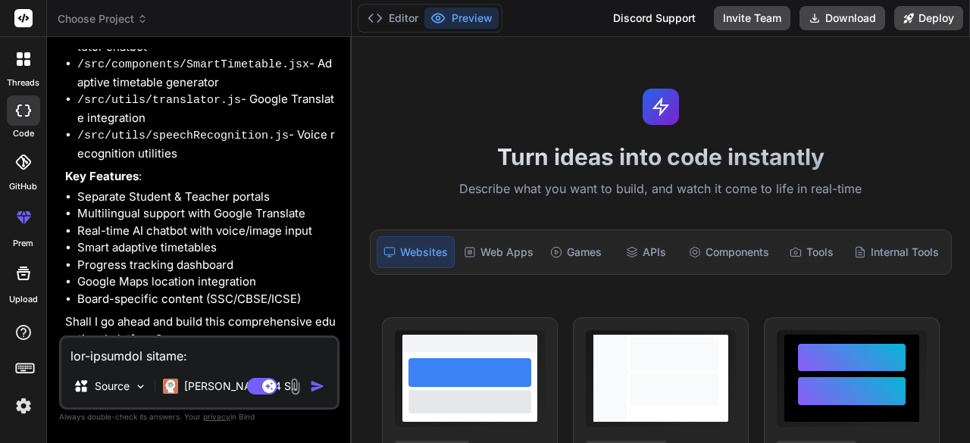
click at [225, 352] on textarea at bounding box center [199, 351] width 276 height 27
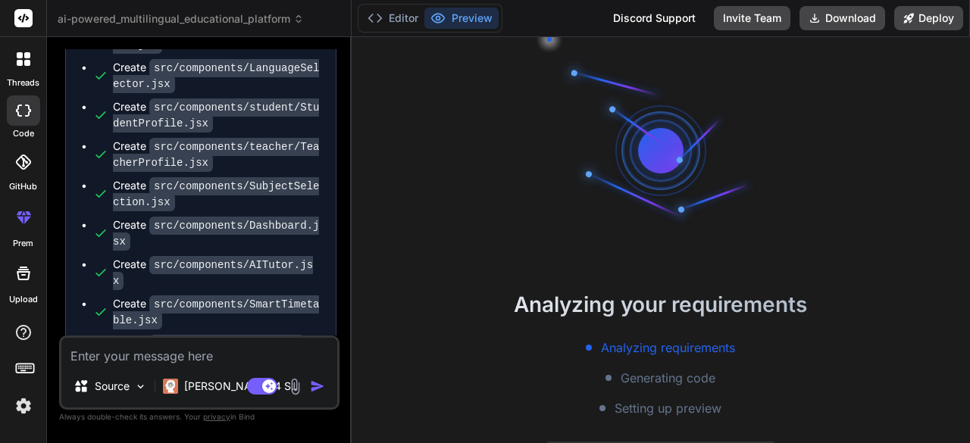
scroll to position [3899, 0]
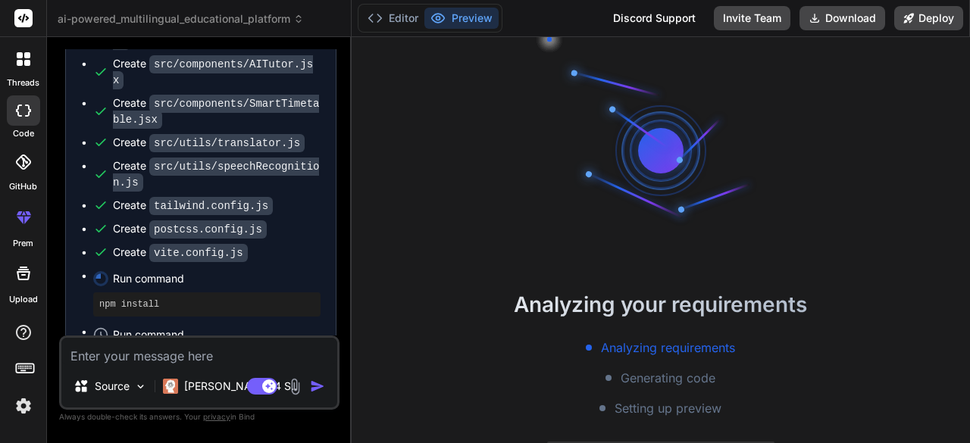
click at [98, 268] on icon at bounding box center [100, 278] width 21 height 21
drag, startPoint x: 98, startPoint y: 229, endPoint x: 135, endPoint y: 245, distance: 40.0
click at [135, 268] on li "Run command npm install" at bounding box center [206, 292] width 227 height 48
click at [132, 271] on span "Run command" at bounding box center [217, 278] width 208 height 15
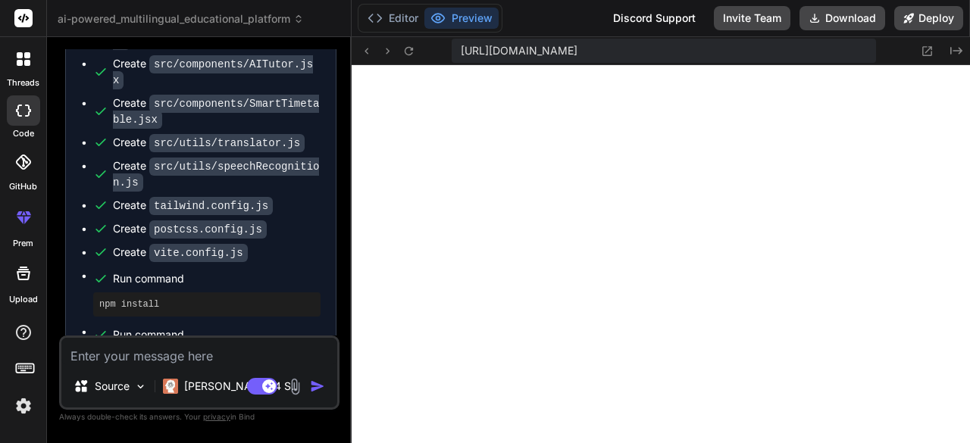
scroll to position [2701, 0]
click at [465, 23] on button "Preview" at bounding box center [461, 18] width 74 height 21
click at [461, 19] on button "Preview" at bounding box center [461, 18] width 74 height 21
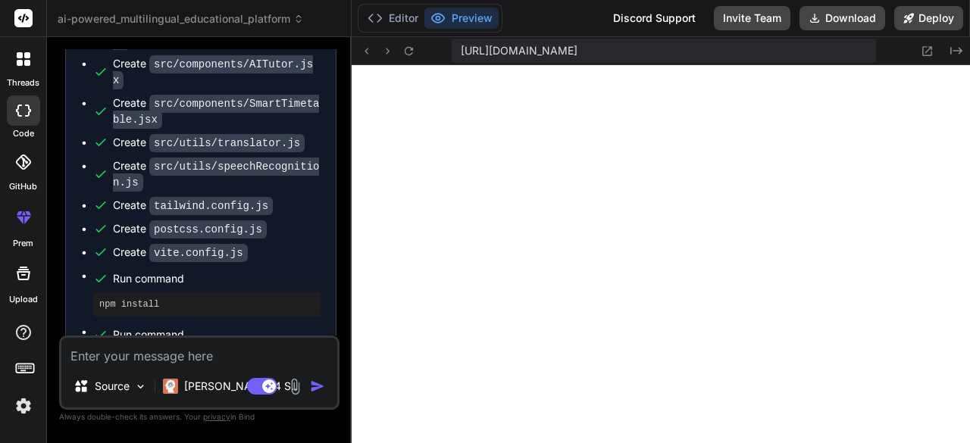
drag, startPoint x: 461, startPoint y: 19, endPoint x: 450, endPoint y: 15, distance: 11.3
click at [450, 15] on button "Preview" at bounding box center [461, 18] width 74 height 21
click at [420, 16] on button "Editor" at bounding box center [392, 18] width 63 height 21
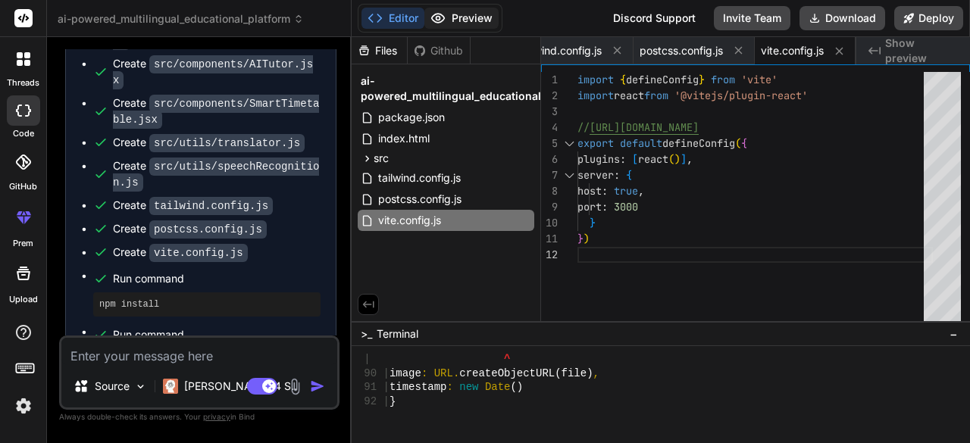
click at [465, 22] on button "Preview" at bounding box center [461, 18] width 74 height 21
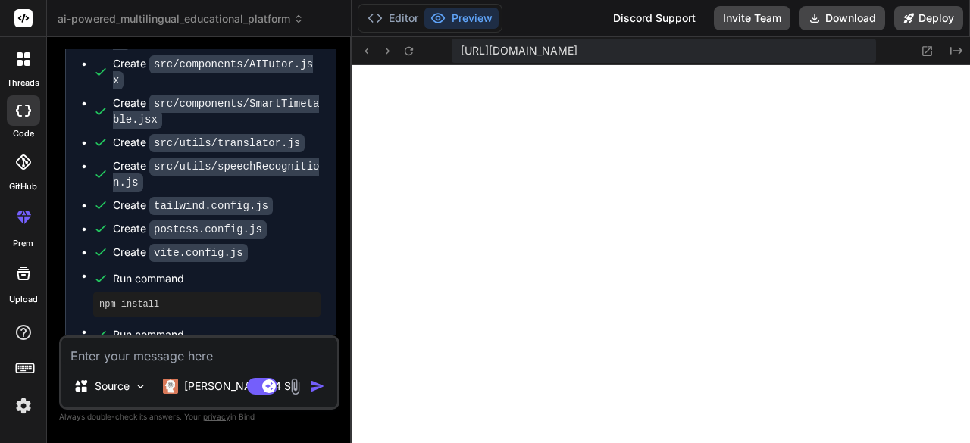
click at [480, 16] on button "Preview" at bounding box center [461, 18] width 74 height 21
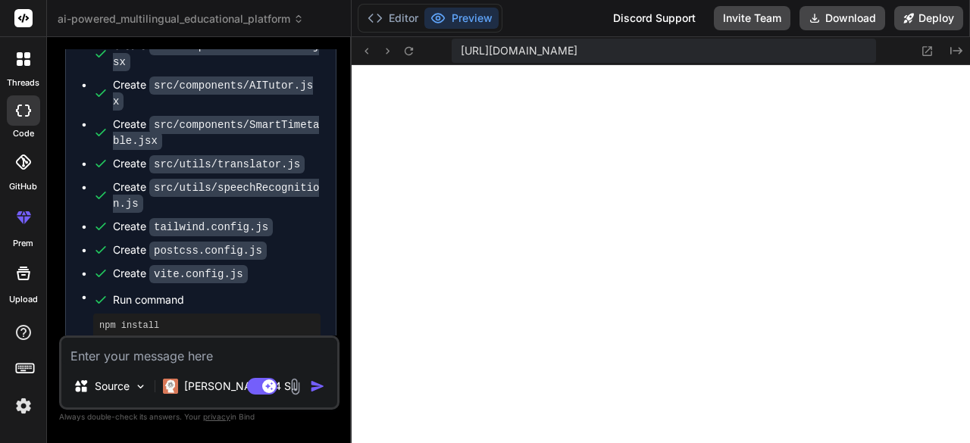
scroll to position [3899, 0]
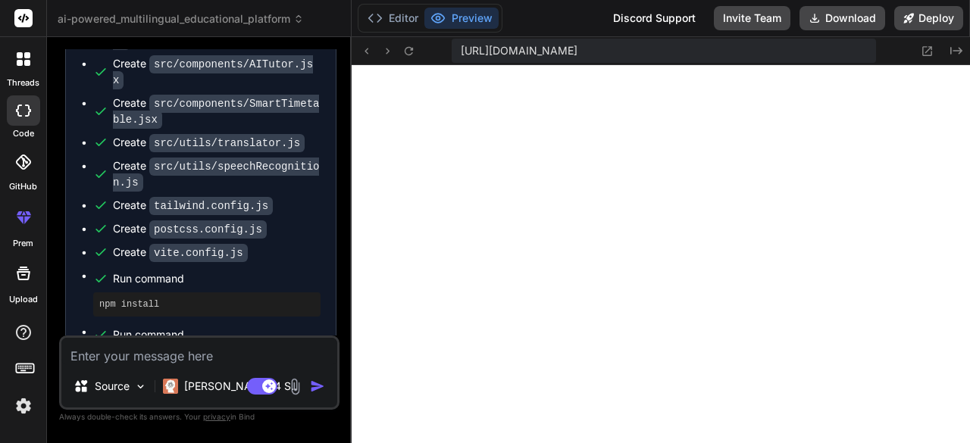
click at [472, 10] on button "Preview" at bounding box center [461, 18] width 74 height 21
click at [405, 19] on button "Editor" at bounding box center [392, 18] width 63 height 21
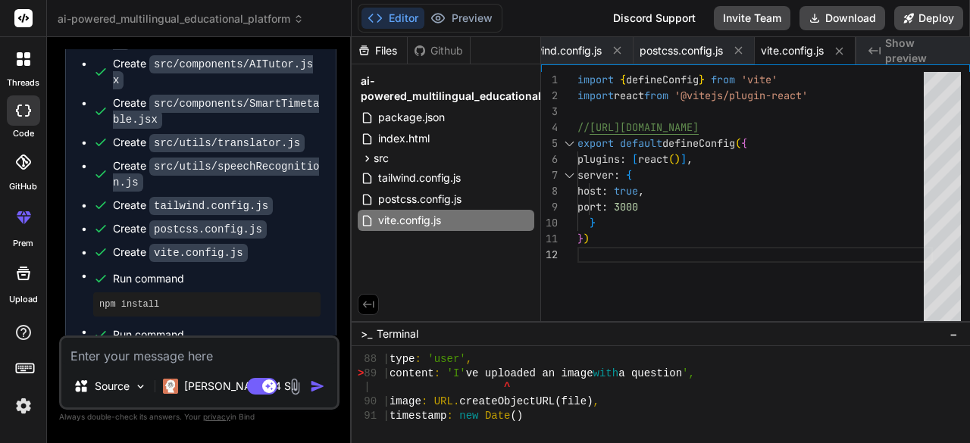
scroll to position [2680, 0]
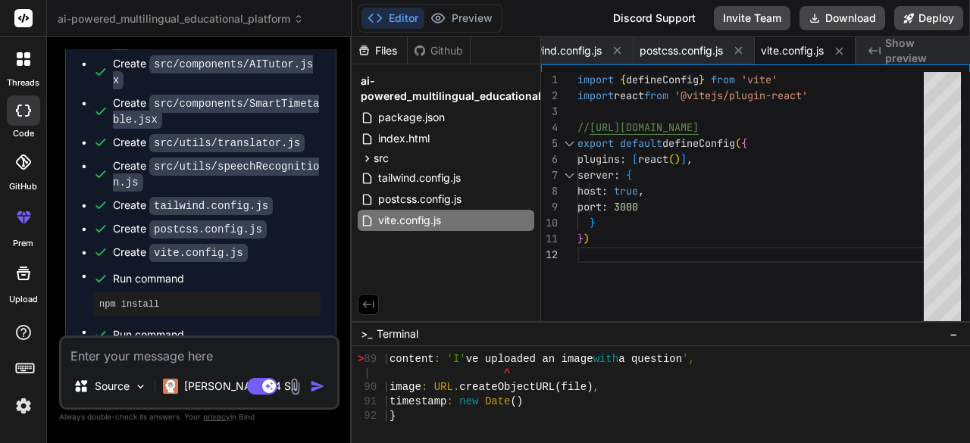
click at [594, 402] on div "91 | timestamp : new Date ()" at bounding box center [654, 402] width 592 height 14
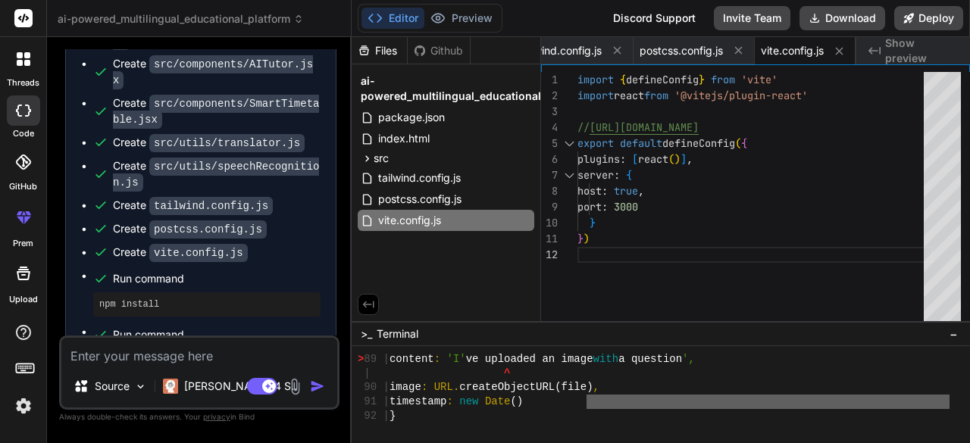
click at [594, 402] on div "91 | timestamp : new Date ()" at bounding box center [654, 402] width 592 height 14
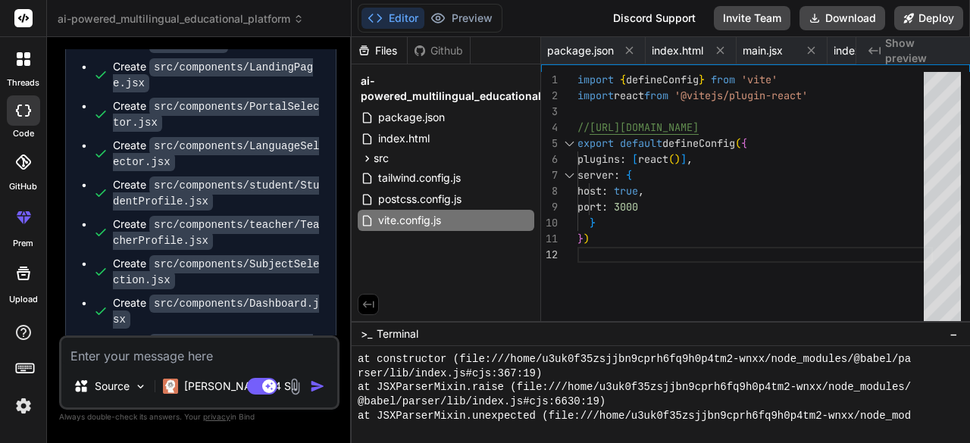
scroll to position [3899, 0]
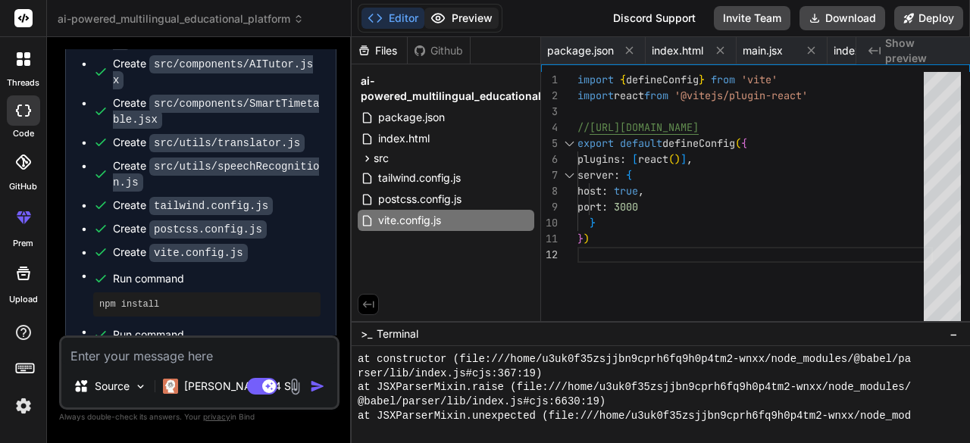
click at [444, 19] on icon at bounding box center [437, 18] width 15 height 15
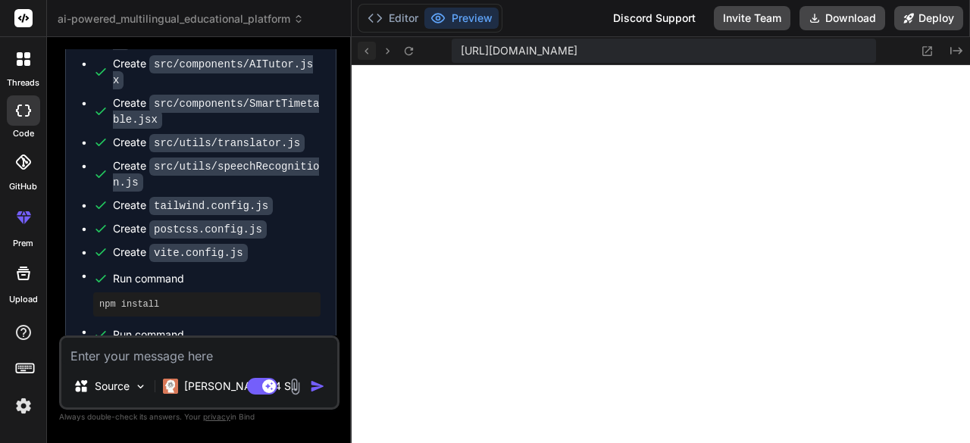
click at [370, 45] on icon at bounding box center [366, 51] width 13 height 13
click at [676, 14] on div "Discord Support" at bounding box center [654, 18] width 101 height 24
click at [631, 14] on div "Discord Support" at bounding box center [654, 18] width 101 height 24
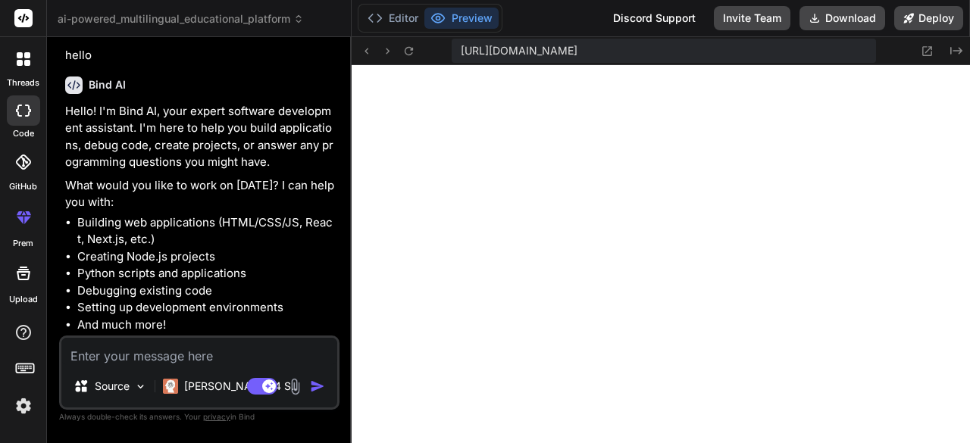
scroll to position [0, 0]
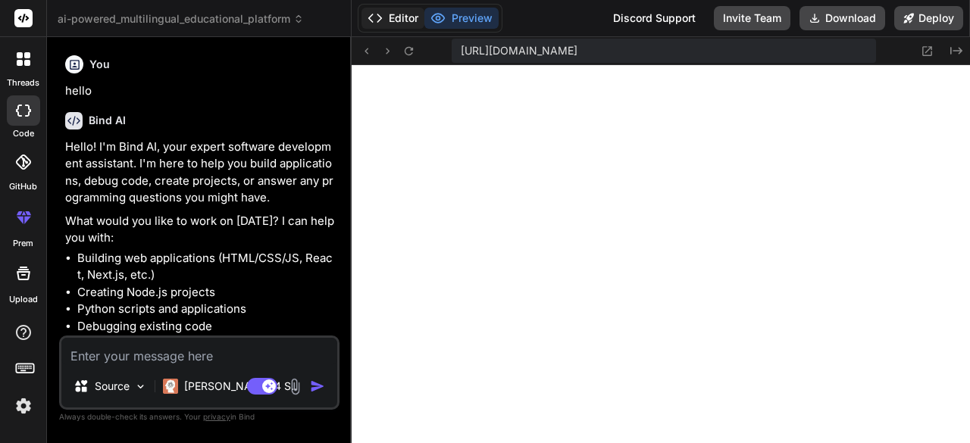
click at [395, 11] on button "Editor" at bounding box center [392, 18] width 63 height 21
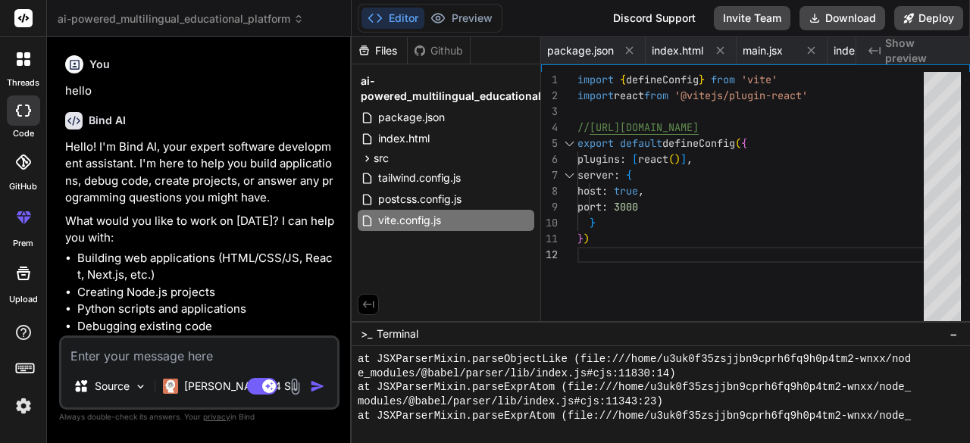
scroll to position [2441, 0]
click at [372, 308] on icon at bounding box center [368, 305] width 14 height 14
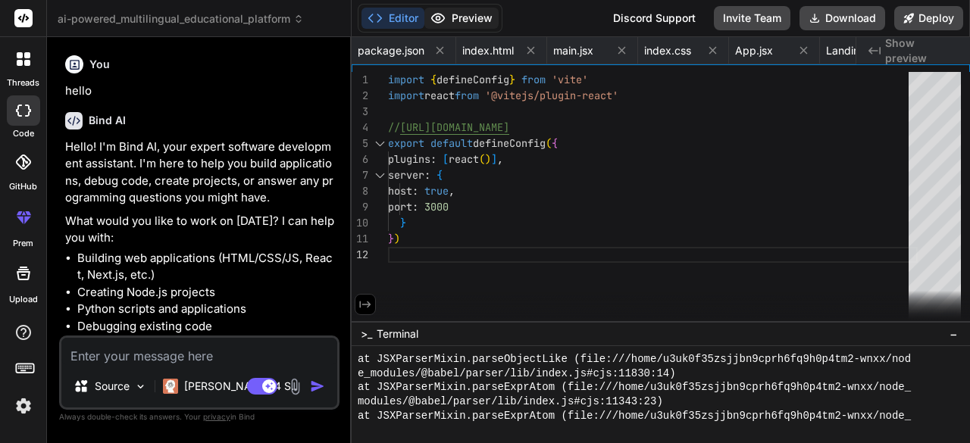
click at [463, 10] on button "Preview" at bounding box center [461, 18] width 74 height 21
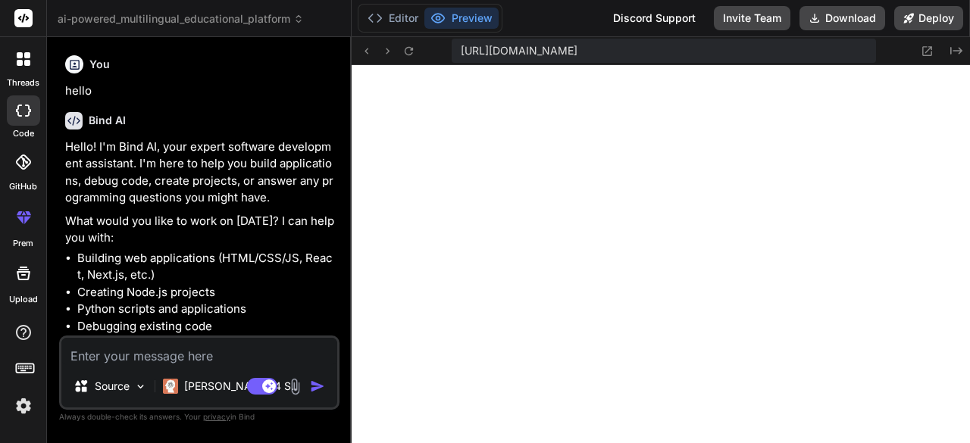
click at [463, 10] on button "Preview" at bounding box center [461, 18] width 74 height 21
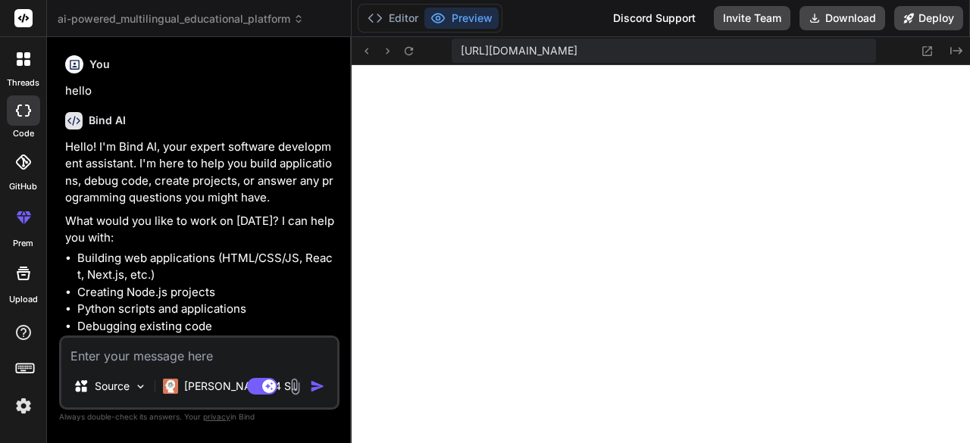
click at [463, 10] on button "Preview" at bounding box center [461, 18] width 74 height 21
click at [936, 11] on button "Deploy" at bounding box center [928, 18] width 69 height 24
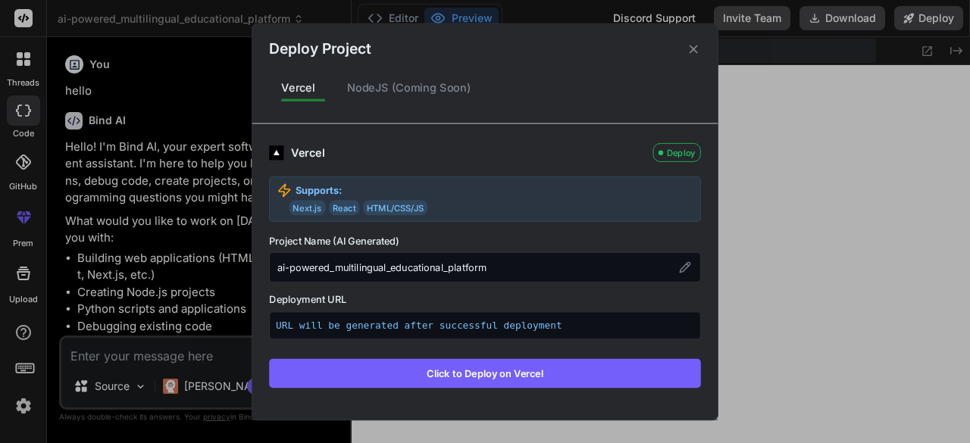
click at [432, 370] on button "Click to Deploy on Vercel" at bounding box center [485, 372] width 432 height 29
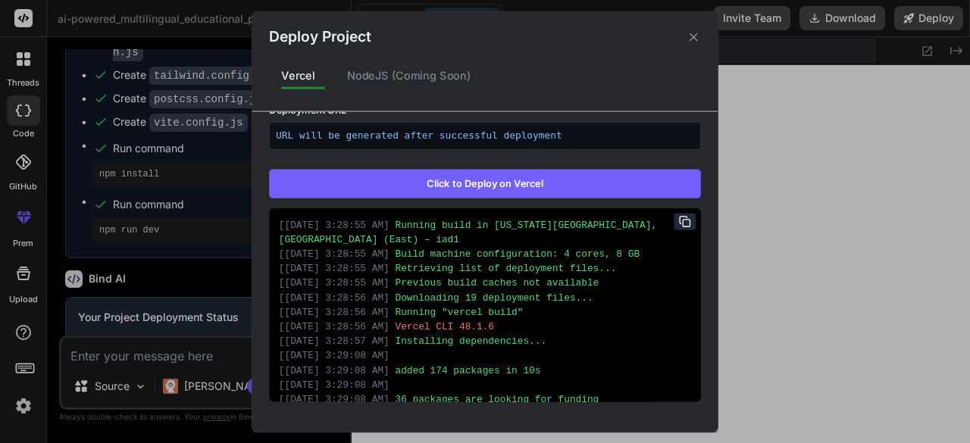
scroll to position [0, 0]
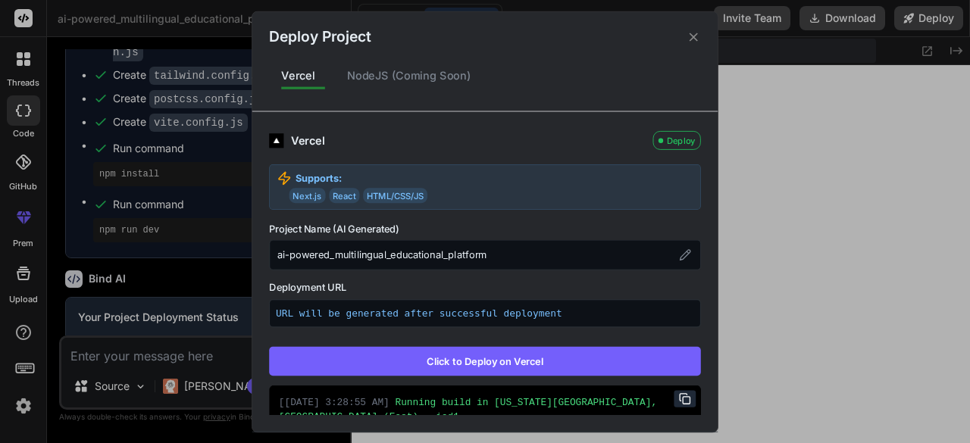
click at [418, 73] on div "NodeJS (Coming Soon)" at bounding box center [409, 76] width 148 height 32
click at [696, 34] on icon at bounding box center [693, 37] width 8 height 8
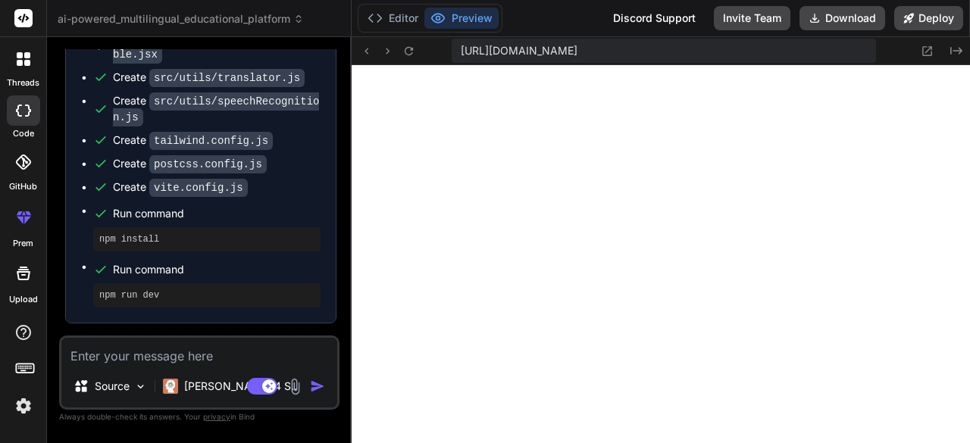
scroll to position [4071, 0]
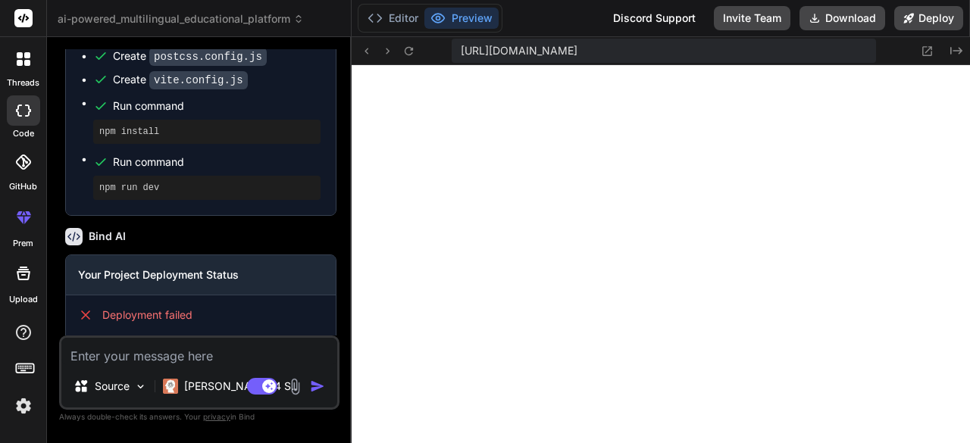
click at [483, 13] on button "Preview" at bounding box center [461, 18] width 74 height 21
click at [470, 20] on button "Preview" at bounding box center [461, 18] width 74 height 21
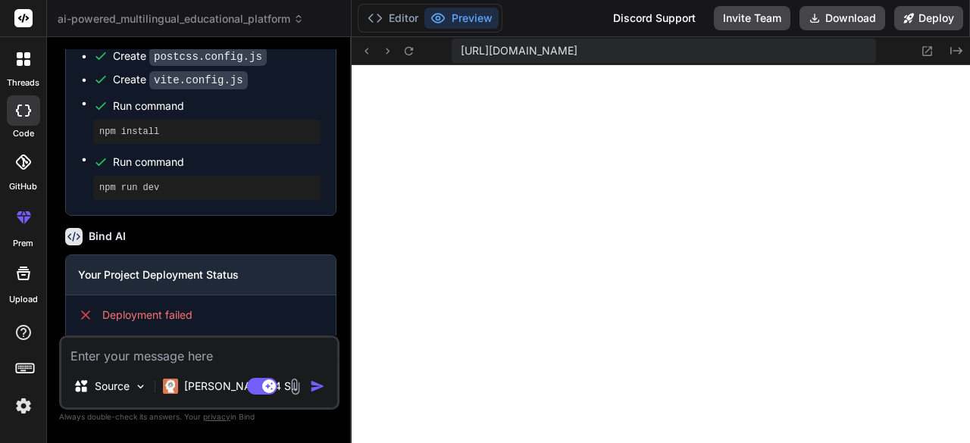
click at [470, 20] on button "Preview" at bounding box center [461, 18] width 74 height 21
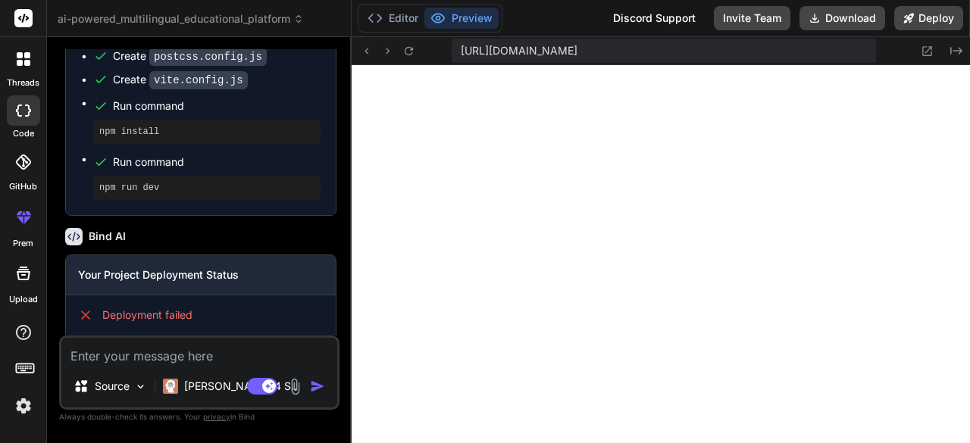
click at [470, 20] on button "Preview" at bounding box center [461, 18] width 74 height 21
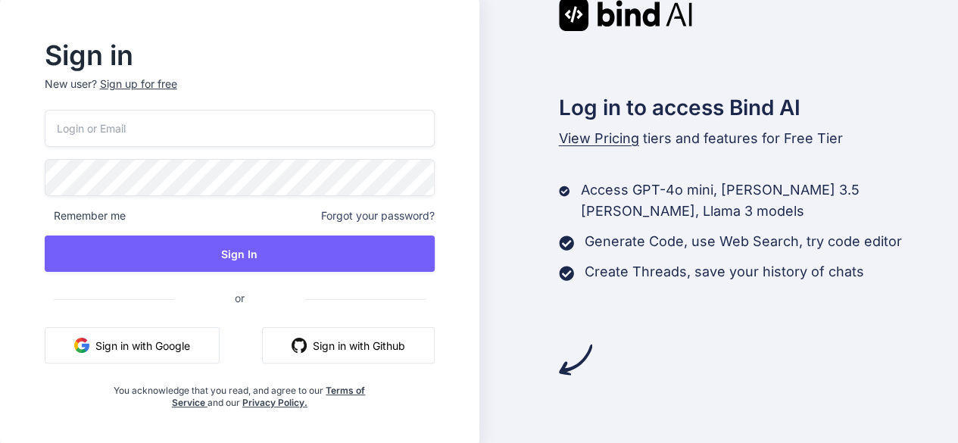
click at [161, 343] on button "Sign in with Google" at bounding box center [132, 345] width 175 height 36
